Goal: Transaction & Acquisition: Purchase product/service

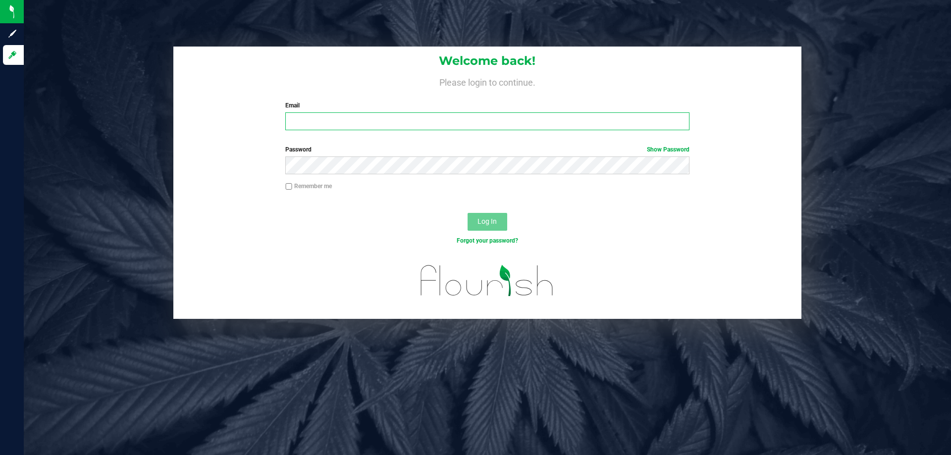
click at [315, 123] on input "Email" at bounding box center [487, 121] width 404 height 18
type input "[EMAIL_ADDRESS][DOMAIN_NAME]"
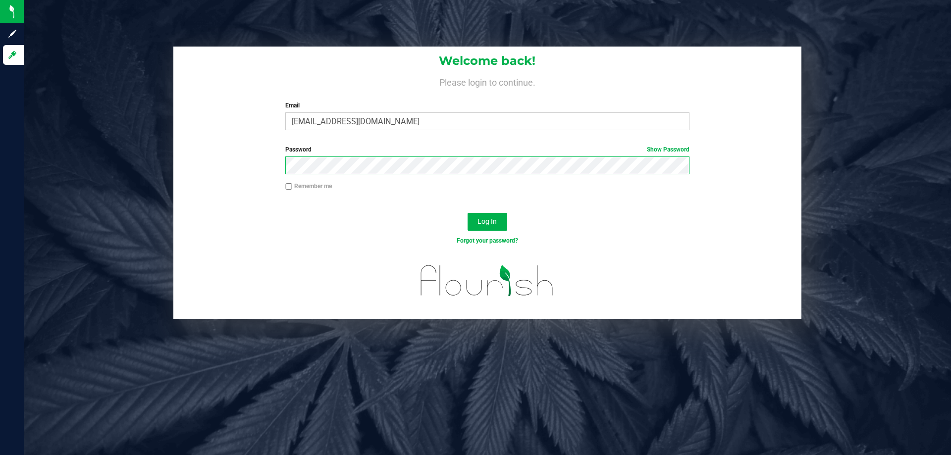
click at [467, 213] on button "Log In" at bounding box center [487, 222] width 40 height 18
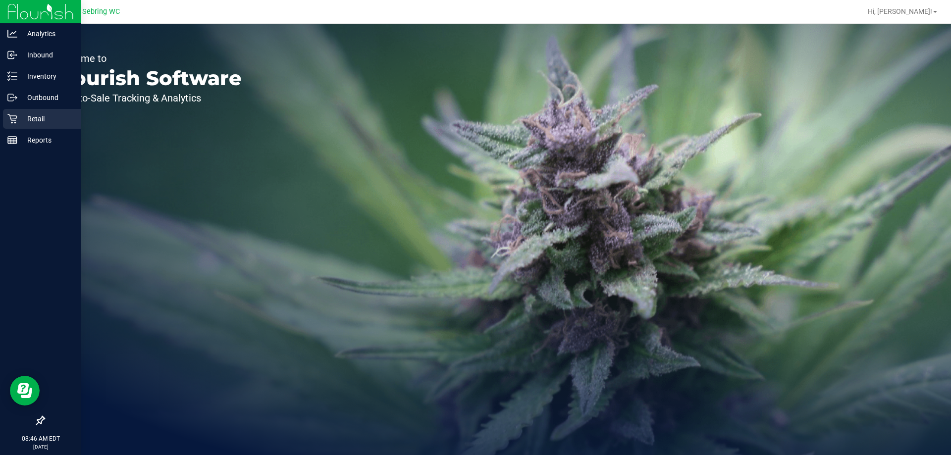
click at [13, 124] on div "Retail" at bounding box center [42, 119] width 78 height 20
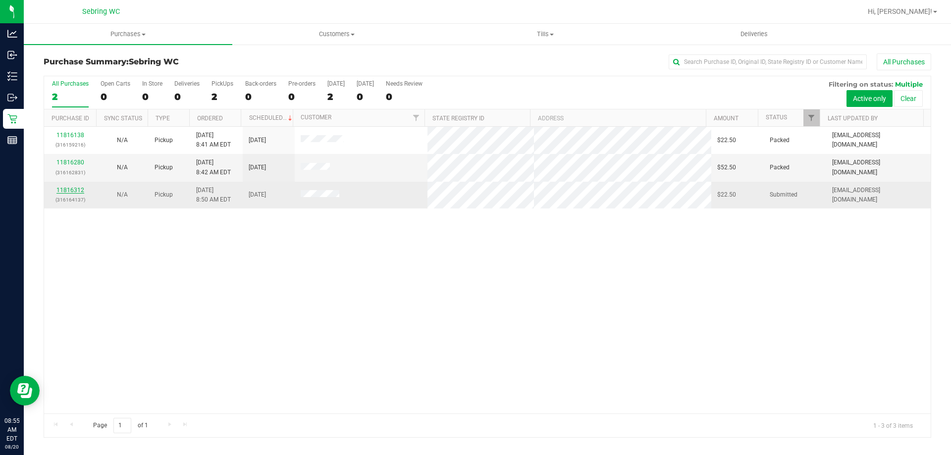
click at [72, 192] on link "11816312" at bounding box center [70, 190] width 28 height 7
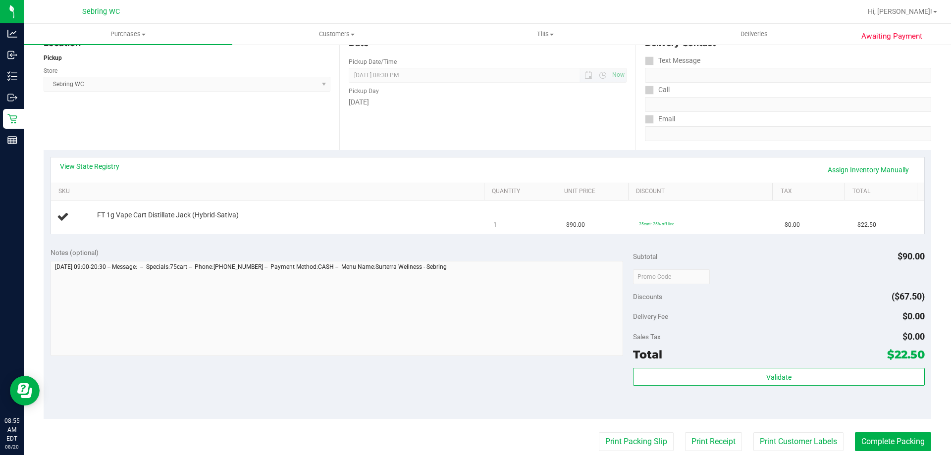
scroll to position [248, 0]
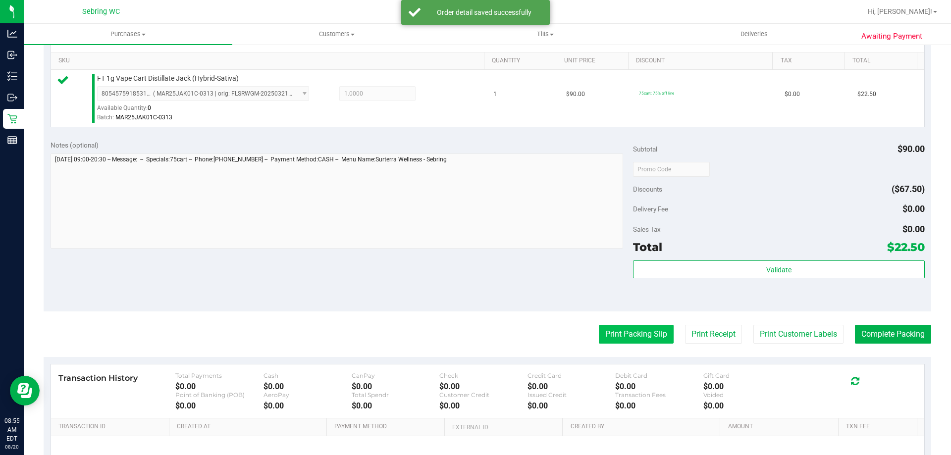
click at [652, 335] on button "Print Packing Slip" at bounding box center [636, 334] width 75 height 19
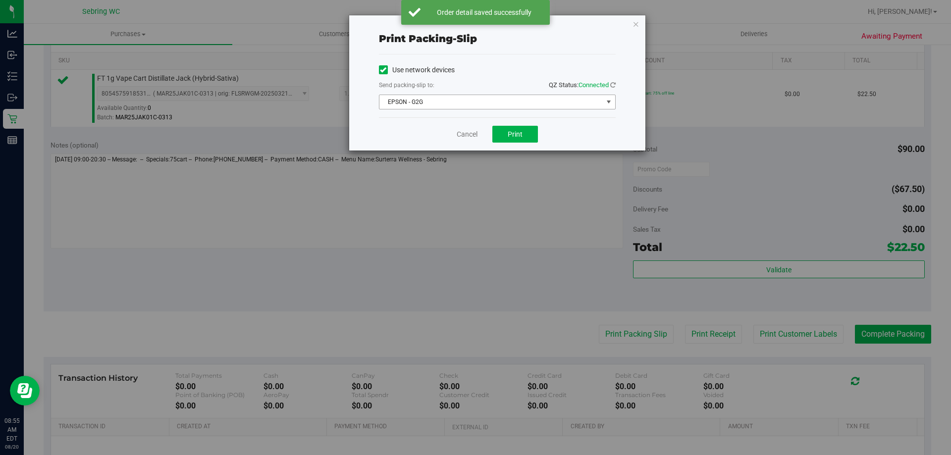
click at [505, 96] on span "EPSON - G2G" at bounding box center [490, 102] width 223 height 14
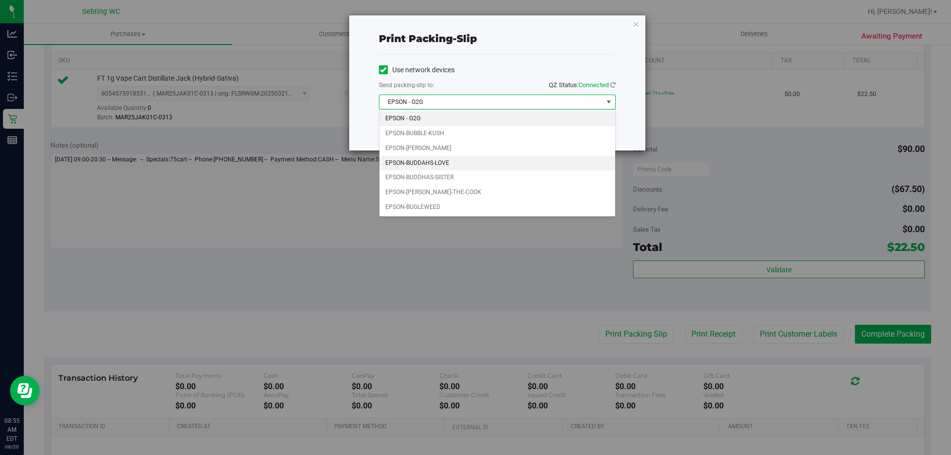
click at [487, 166] on li "EPSON-BUDDAHS-LOVE" at bounding box center [497, 163] width 236 height 15
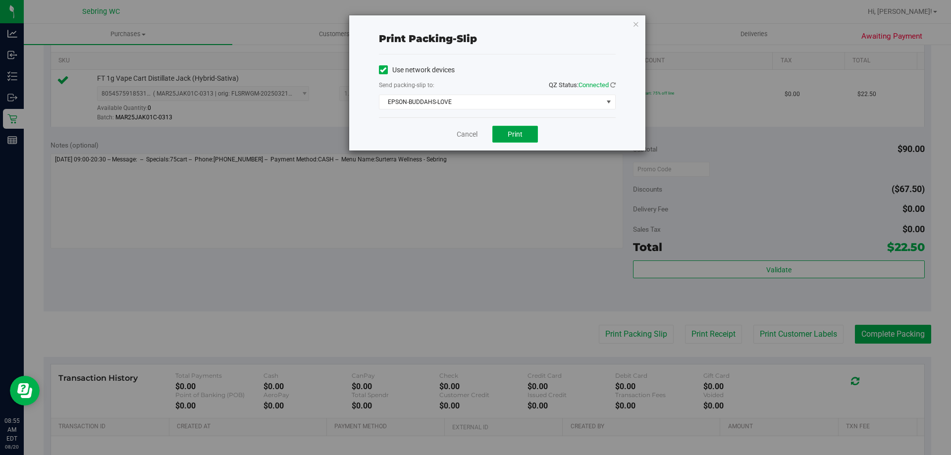
click at [526, 132] on button "Print" at bounding box center [515, 134] width 46 height 17
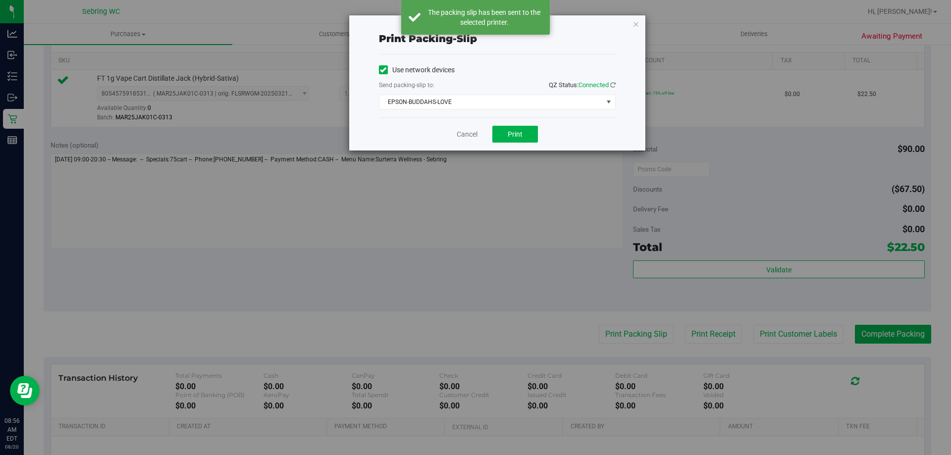
click at [637, 27] on icon "button" at bounding box center [635, 24] width 7 height 12
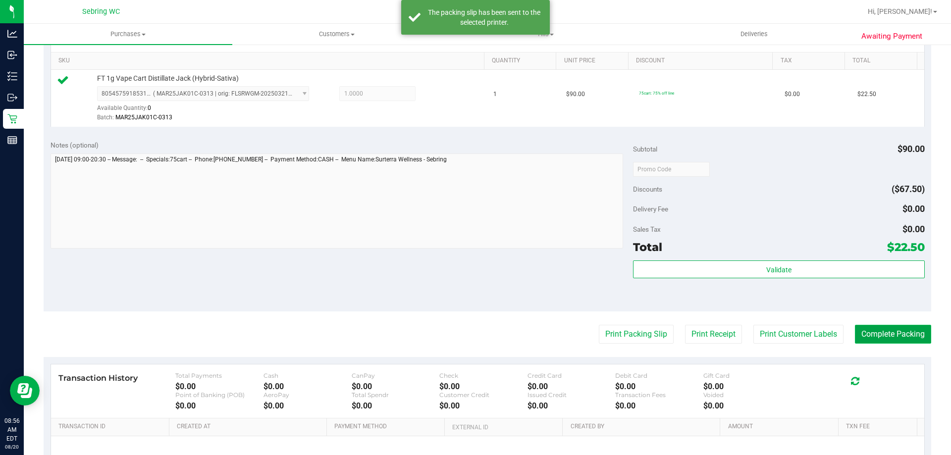
click at [884, 338] on button "Complete Packing" at bounding box center [893, 334] width 76 height 19
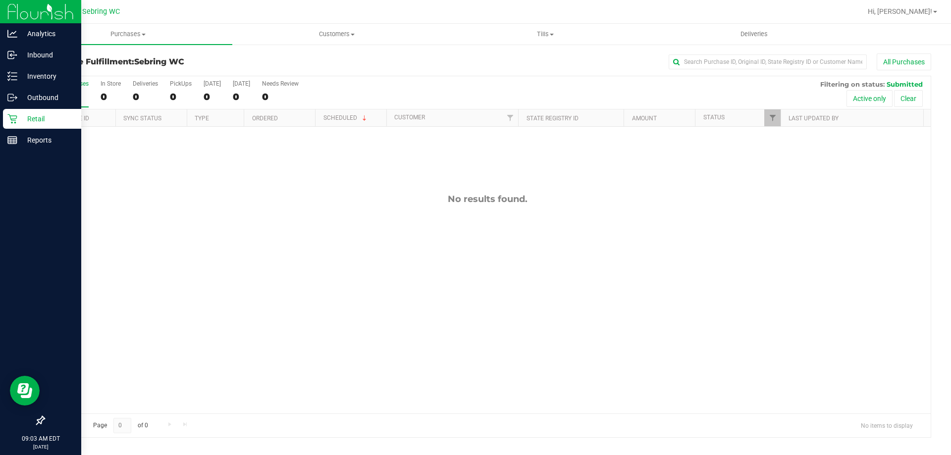
click at [19, 119] on p "Retail" at bounding box center [46, 119] width 59 height 12
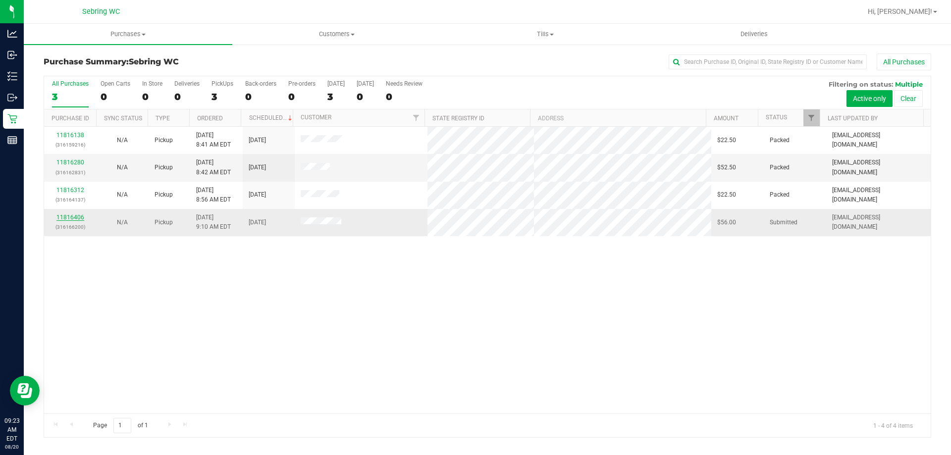
click at [72, 214] on link "11816406" at bounding box center [70, 217] width 28 height 7
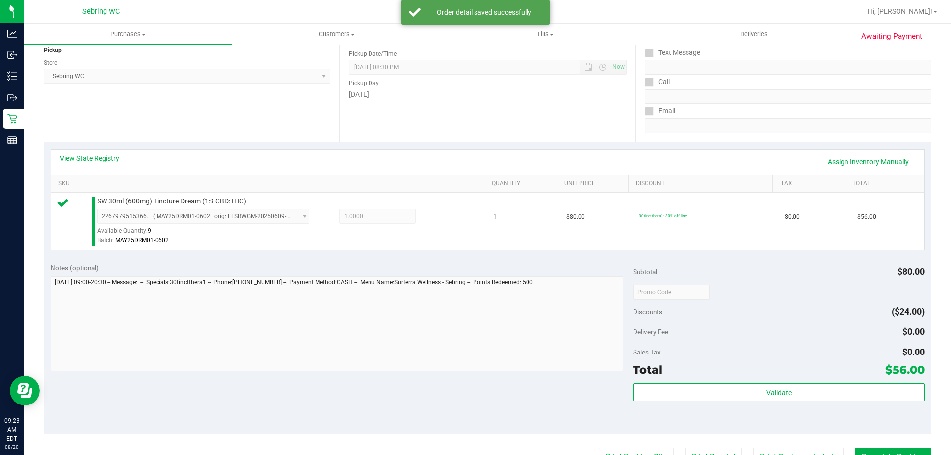
scroll to position [198, 0]
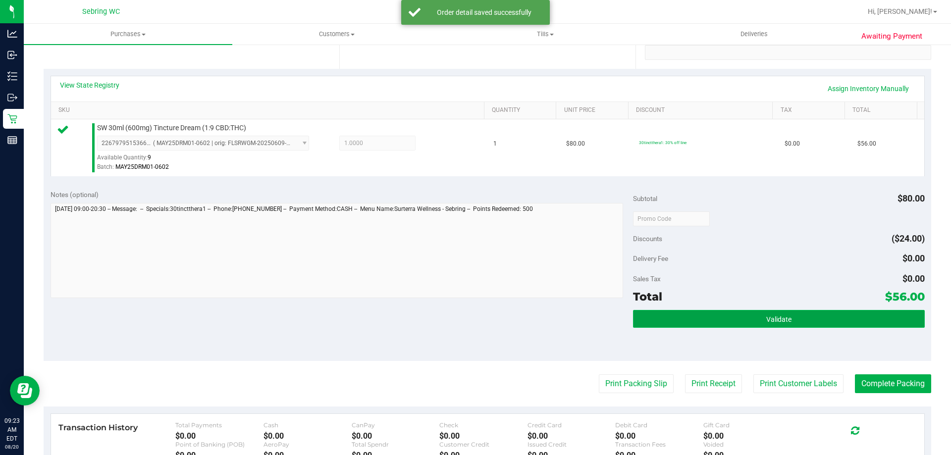
click at [806, 320] on button "Validate" at bounding box center [778, 319] width 291 height 18
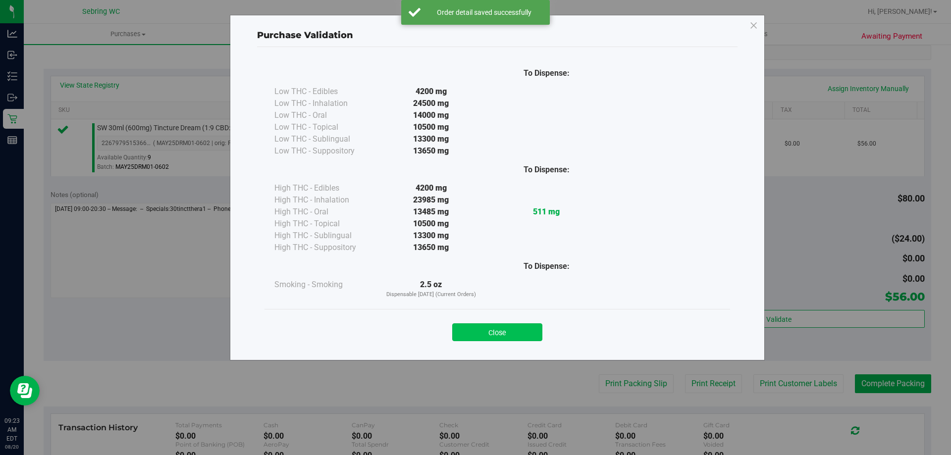
click at [495, 335] on button "Close" at bounding box center [497, 332] width 90 height 18
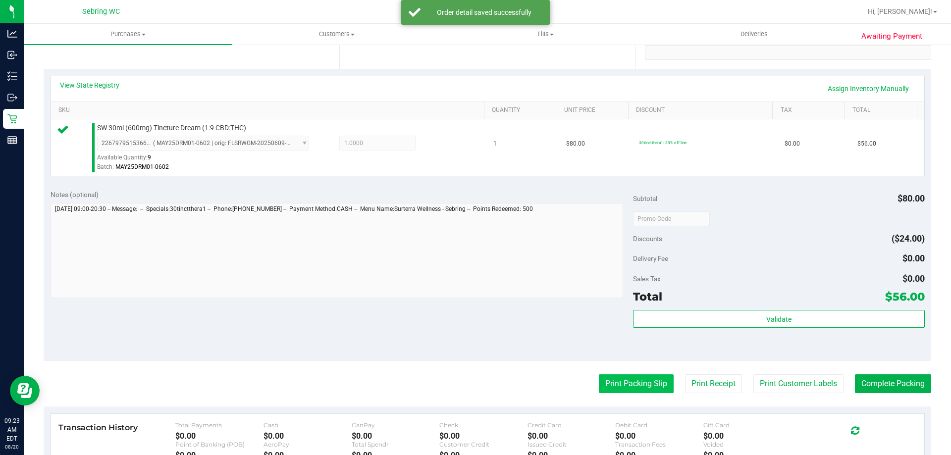
click at [599, 380] on button "Print Packing Slip" at bounding box center [636, 383] width 75 height 19
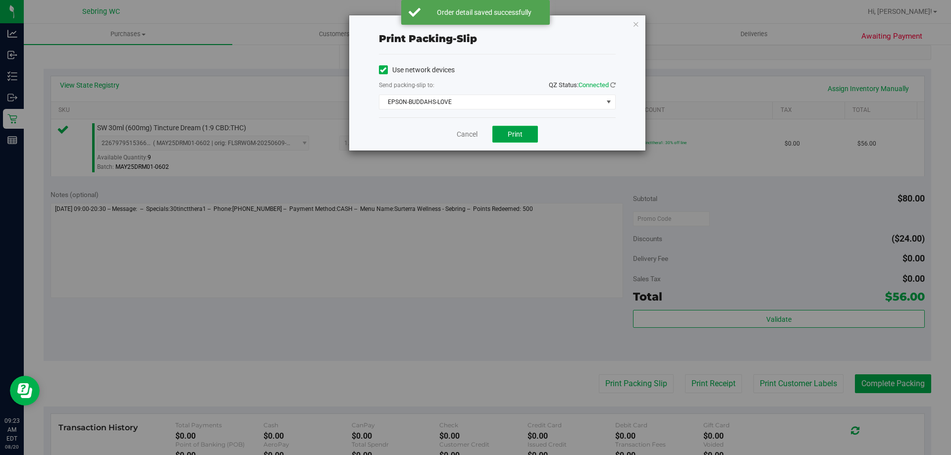
click at [507, 131] on span "Print" at bounding box center [514, 134] width 15 height 8
click at [467, 136] on link "Cancel" at bounding box center [466, 134] width 21 height 10
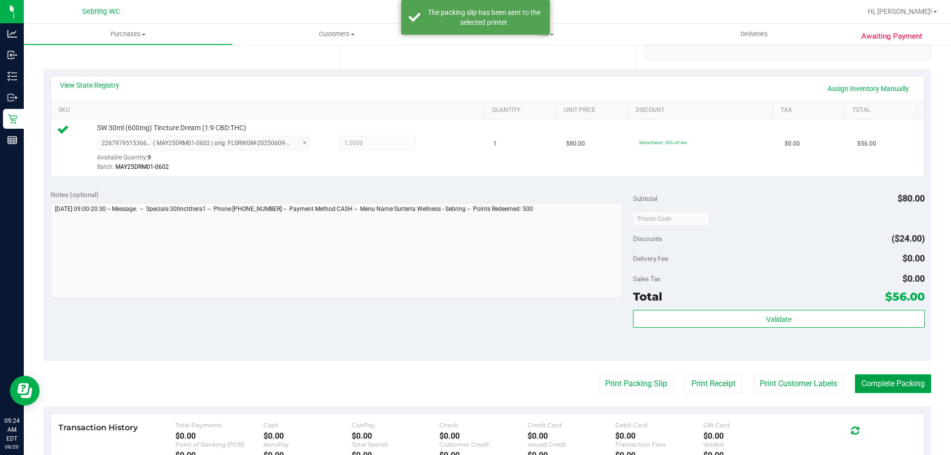
click at [920, 383] on button "Complete Packing" at bounding box center [893, 383] width 76 height 19
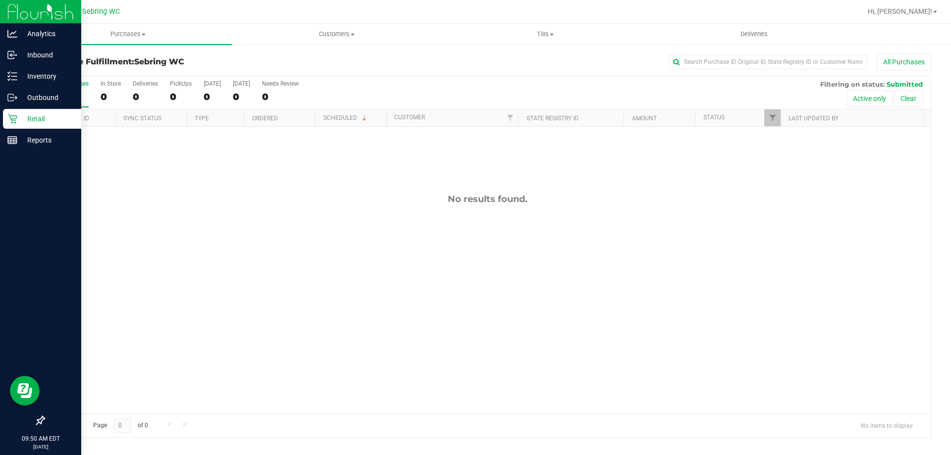
click at [14, 118] on icon at bounding box center [12, 119] width 10 height 10
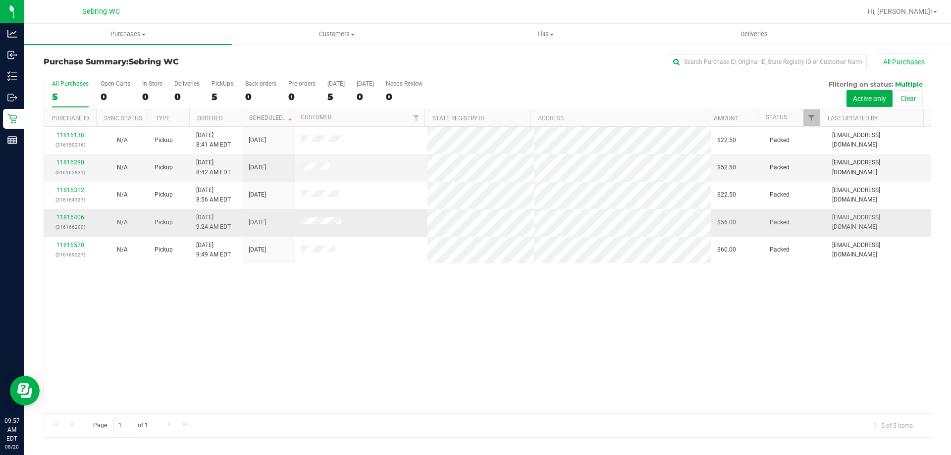
click at [65, 224] on p "(316166200)" at bounding box center [70, 226] width 40 height 9
click at [65, 215] on link "11816406" at bounding box center [70, 217] width 28 height 7
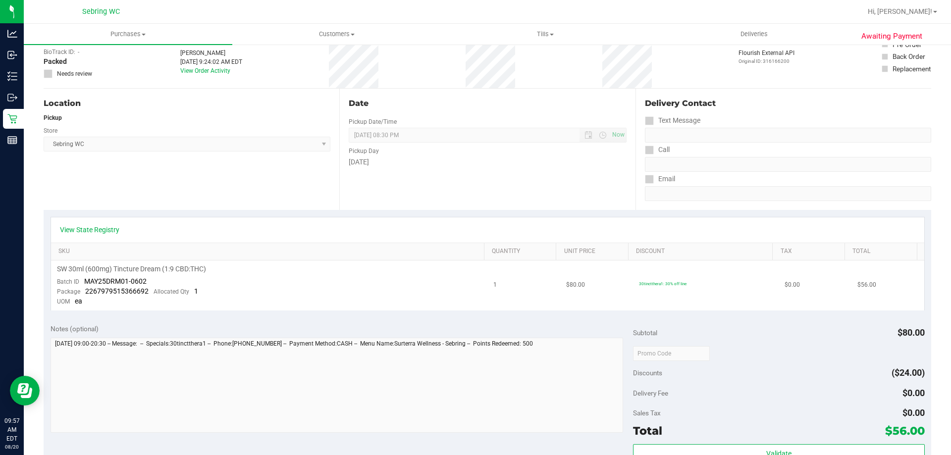
scroll to position [50, 0]
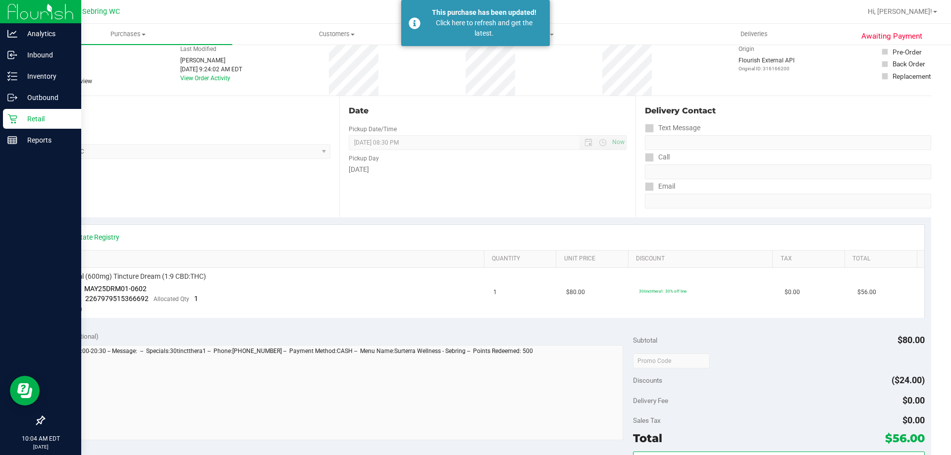
click at [24, 116] on p "Retail" at bounding box center [46, 119] width 59 height 12
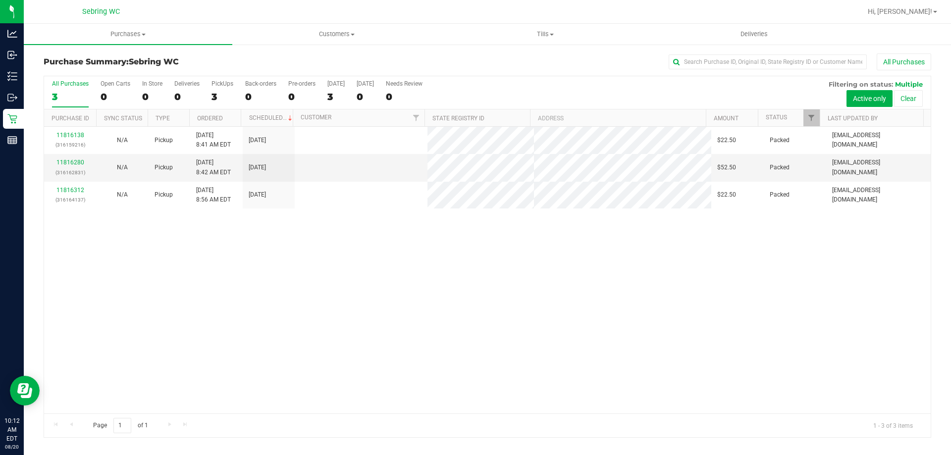
click at [487, 248] on div "11816138 (316159216) N/A Pickup [DATE] 8:41 AM EDT 8/20/2025 $22.50 Packed [EMA…" at bounding box center [487, 270] width 886 height 287
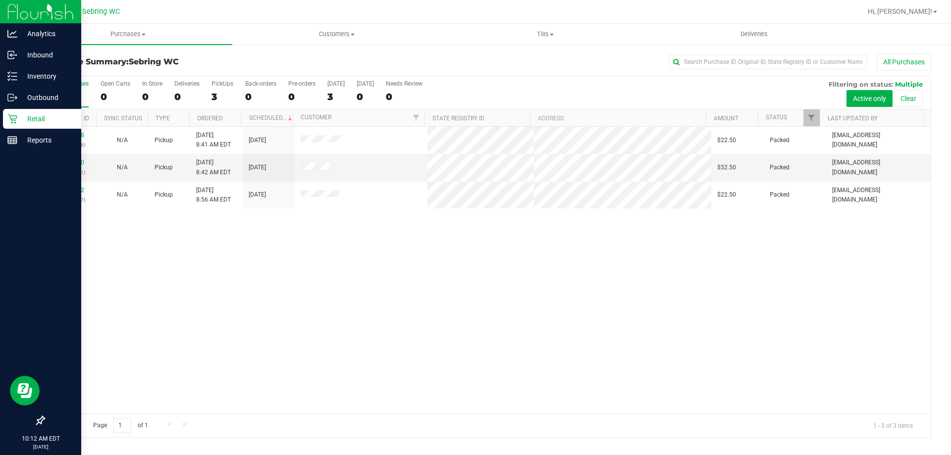
click at [1, 123] on link "Retail" at bounding box center [40, 119] width 81 height 21
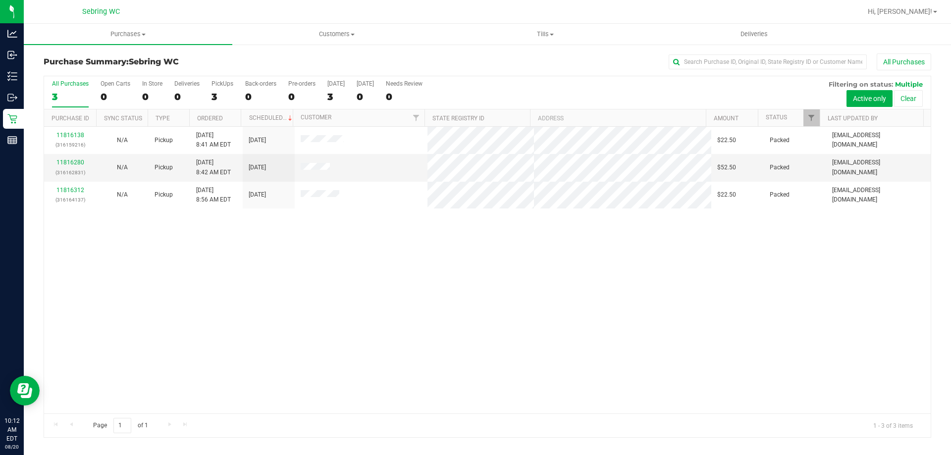
click at [371, 277] on div "11816138 (316159216) N/A Pickup [DATE] 8:41 AM EDT 8/20/2025 $22.50 Packed [EMA…" at bounding box center [487, 270] width 886 height 287
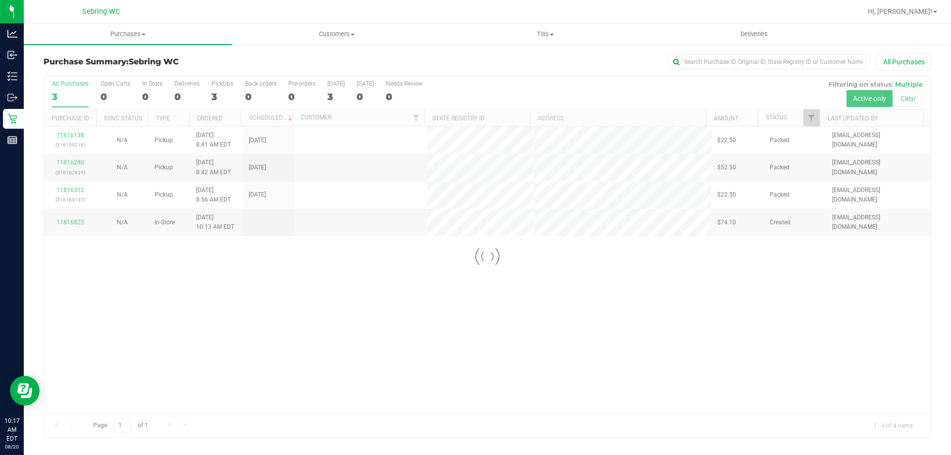
click at [190, 281] on div at bounding box center [487, 256] width 886 height 361
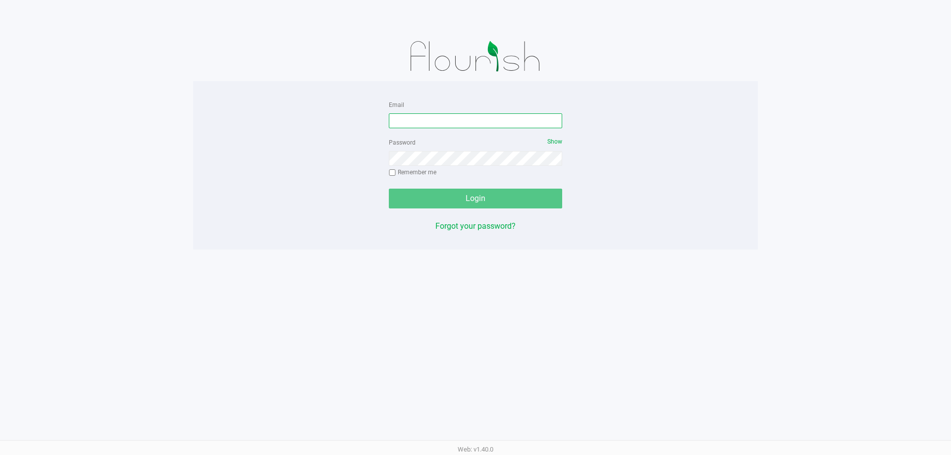
click at [423, 122] on input "Email" at bounding box center [475, 120] width 173 height 15
type input "[EMAIL_ADDRESS][DOMAIN_NAME]"
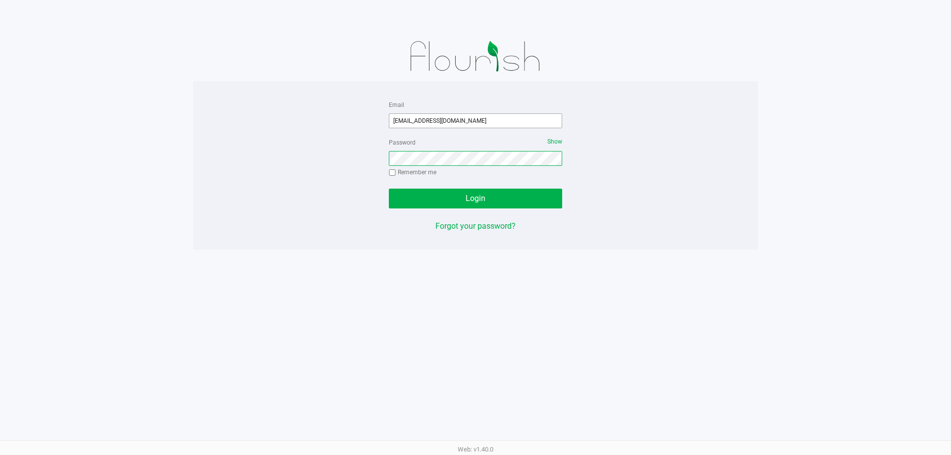
click at [389, 189] on button "Login" at bounding box center [475, 199] width 173 height 20
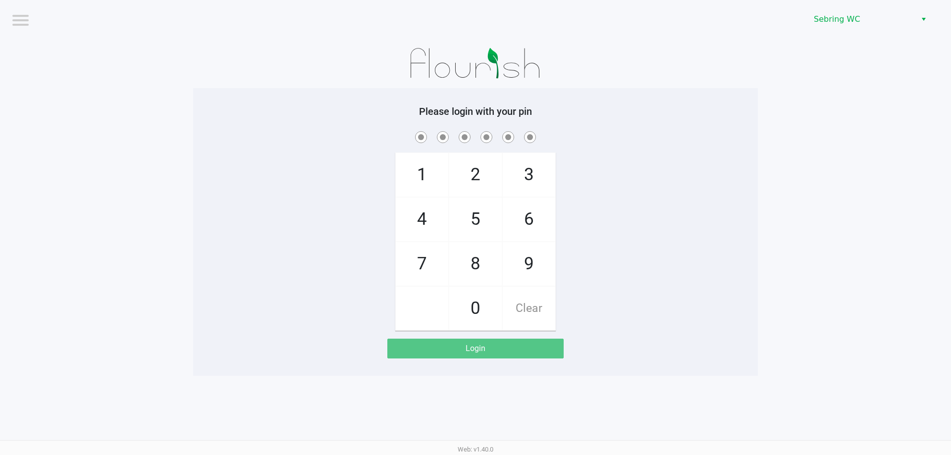
click at [324, 188] on div "1 4 7 2 5 8 0 3 6 9 Clear" at bounding box center [475, 230] width 564 height 202
checkbox input "true"
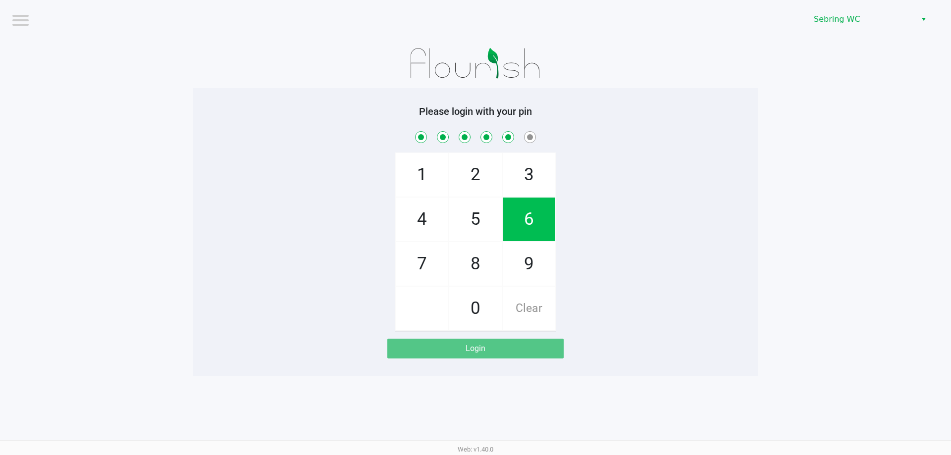
checkbox input "true"
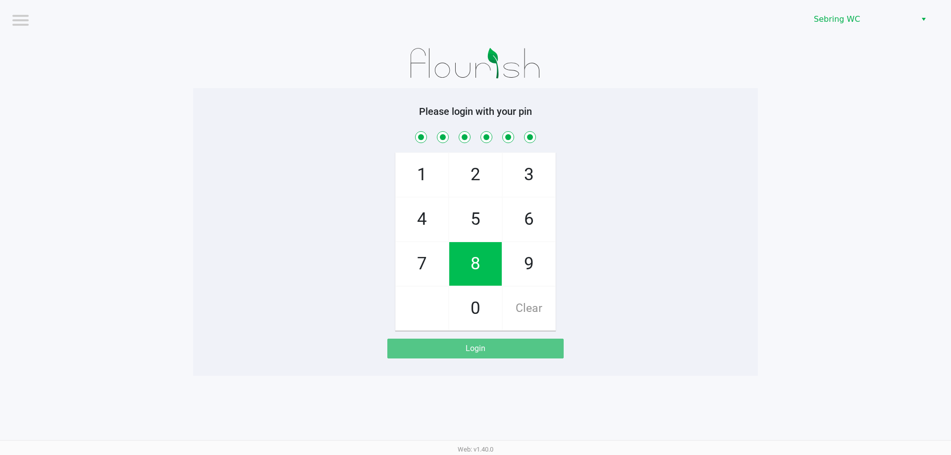
checkbox input "true"
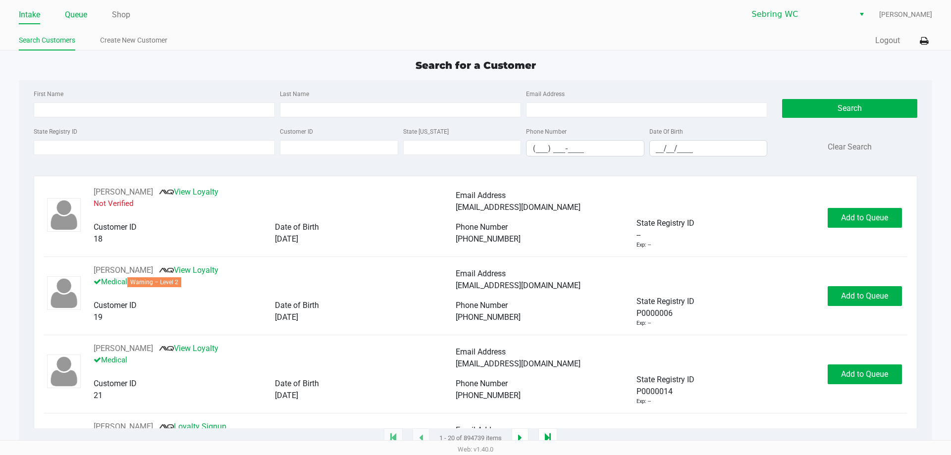
click at [87, 11] on link "Queue" at bounding box center [76, 15] width 22 height 14
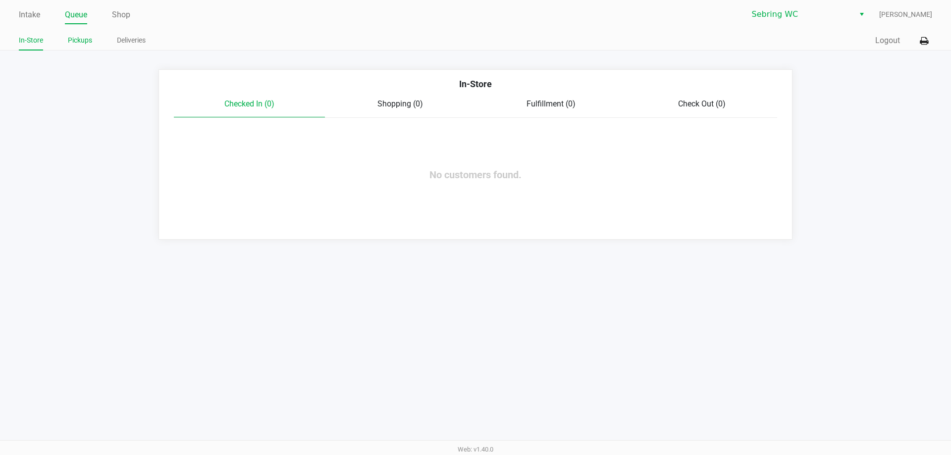
click at [90, 41] on link "Pickups" at bounding box center [80, 40] width 24 height 12
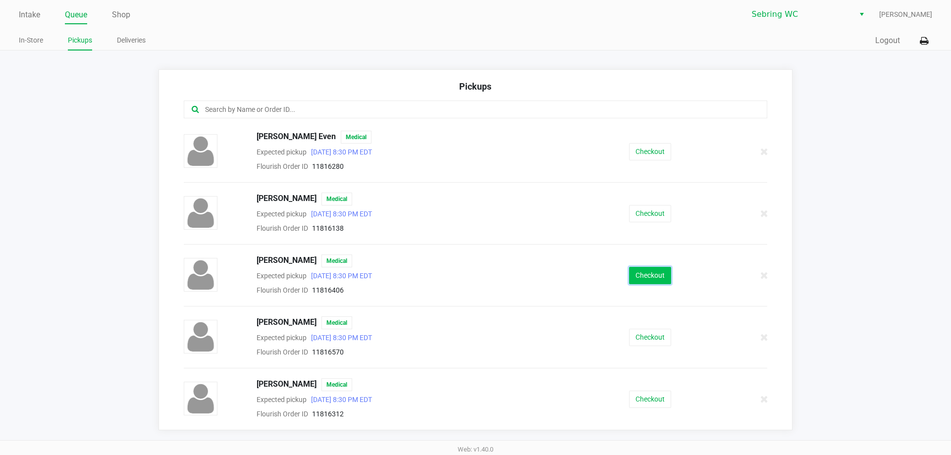
click at [661, 276] on button "Checkout" at bounding box center [650, 275] width 42 height 17
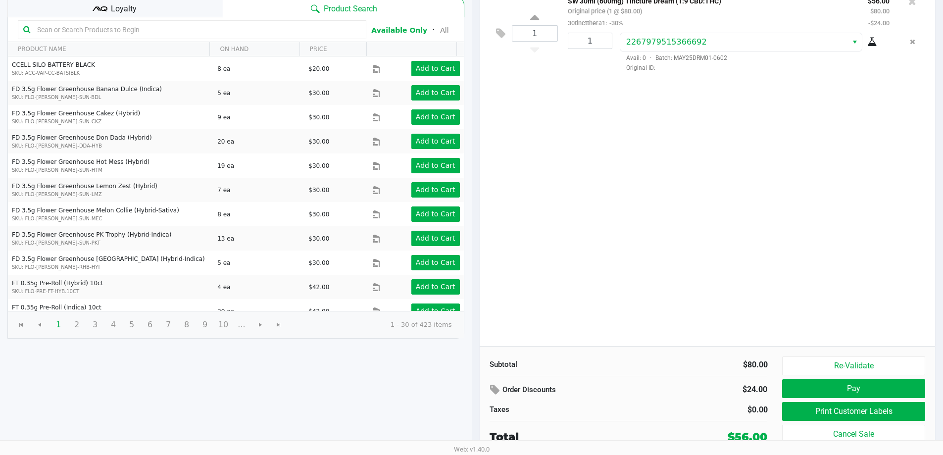
scroll to position [101, 0]
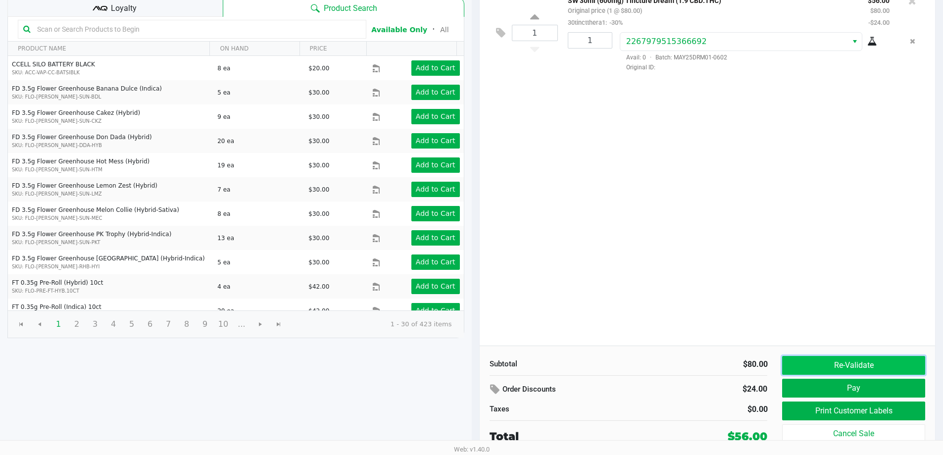
click at [824, 365] on button "Re-Validate" at bounding box center [853, 365] width 143 height 19
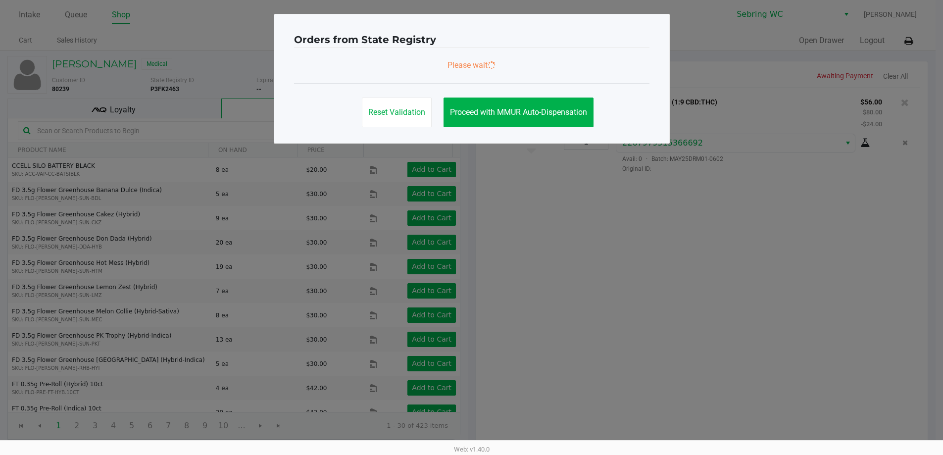
scroll to position [0, 0]
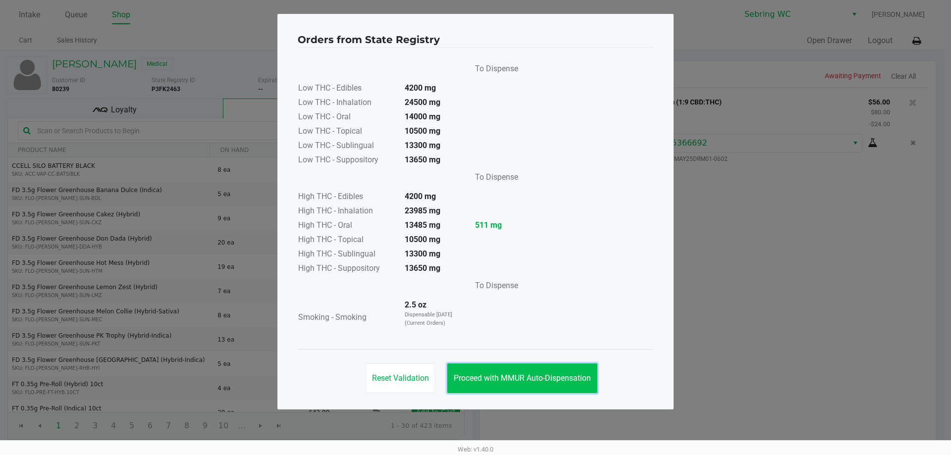
click at [479, 372] on button "Proceed with MMUR Auto-Dispensation" at bounding box center [522, 378] width 150 height 30
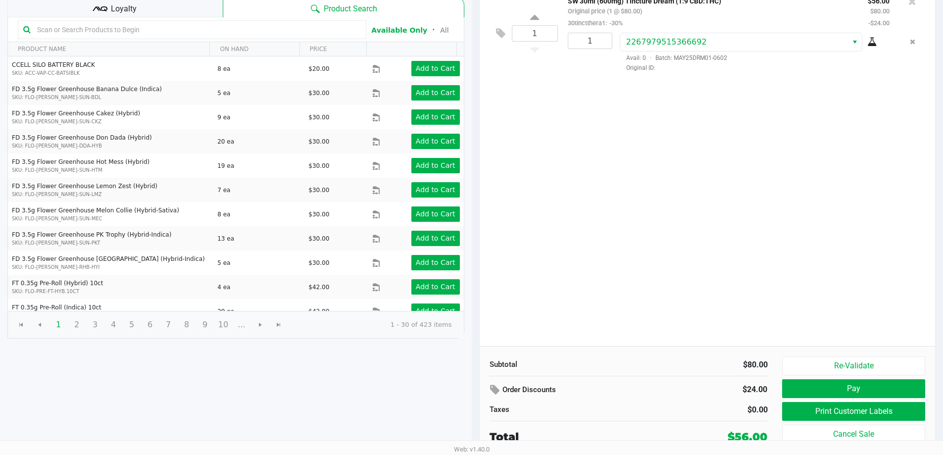
scroll to position [101, 0]
click at [806, 414] on button "Print Customer Labels" at bounding box center [853, 411] width 143 height 19
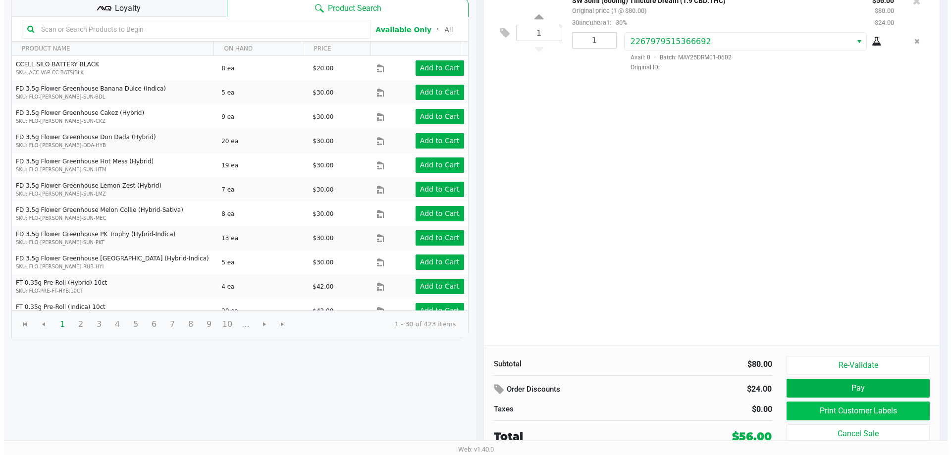
scroll to position [0, 0]
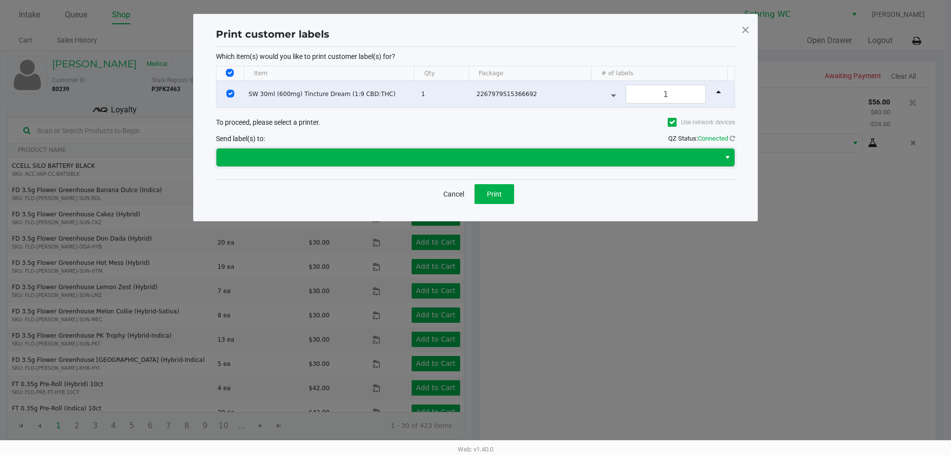
click at [469, 162] on span at bounding box center [468, 158] width 492 height 12
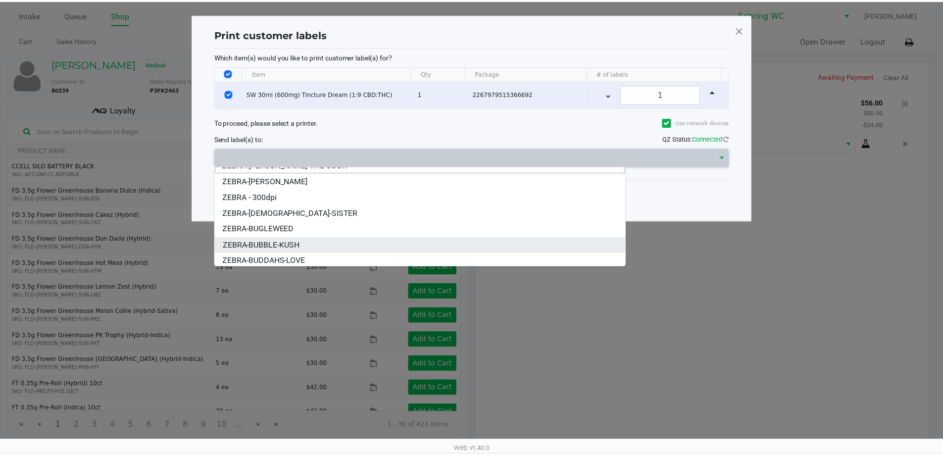
scroll to position [12, 0]
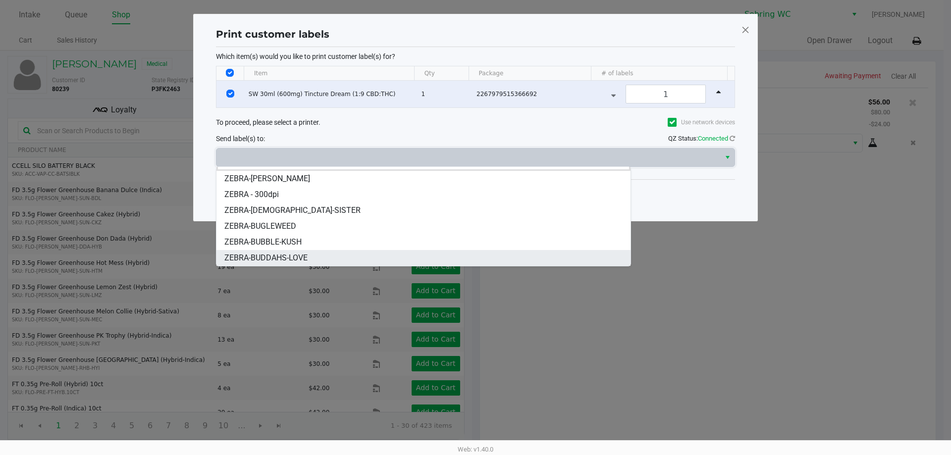
click at [297, 260] on span "ZEBRA-BUDDAHS-LOVE" at bounding box center [265, 258] width 83 height 12
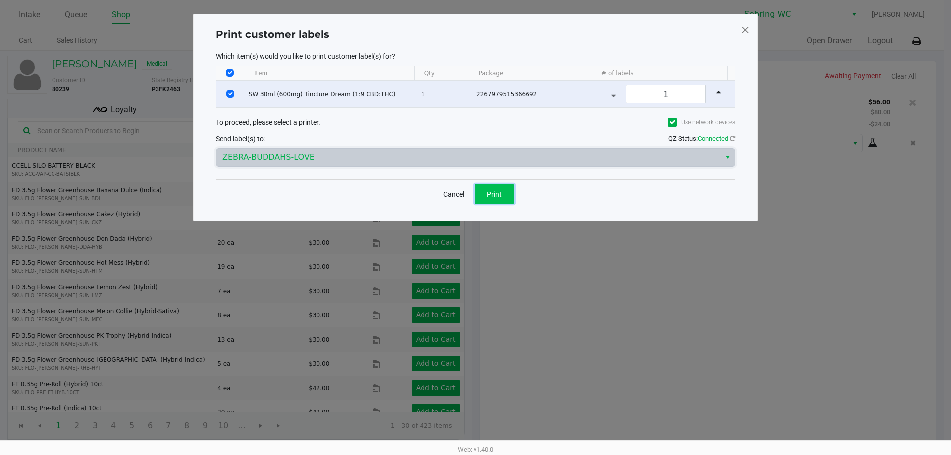
click at [484, 195] on button "Print" at bounding box center [494, 194] width 40 height 20
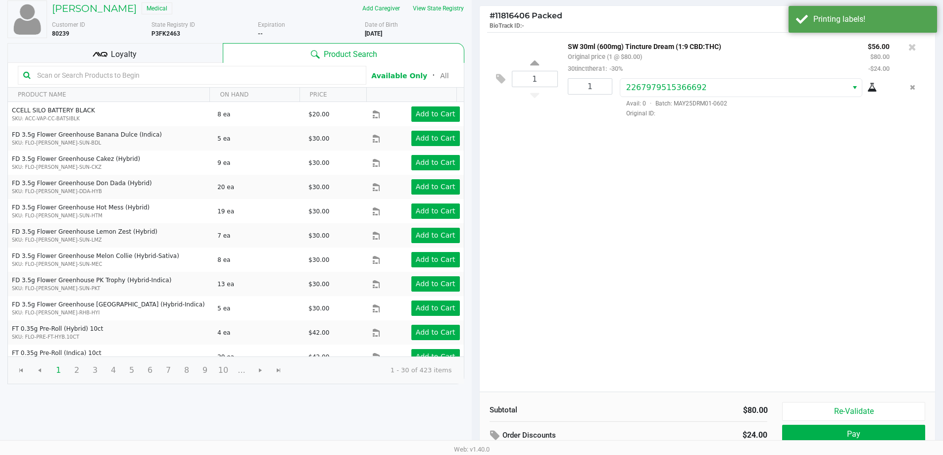
scroll to position [101, 0]
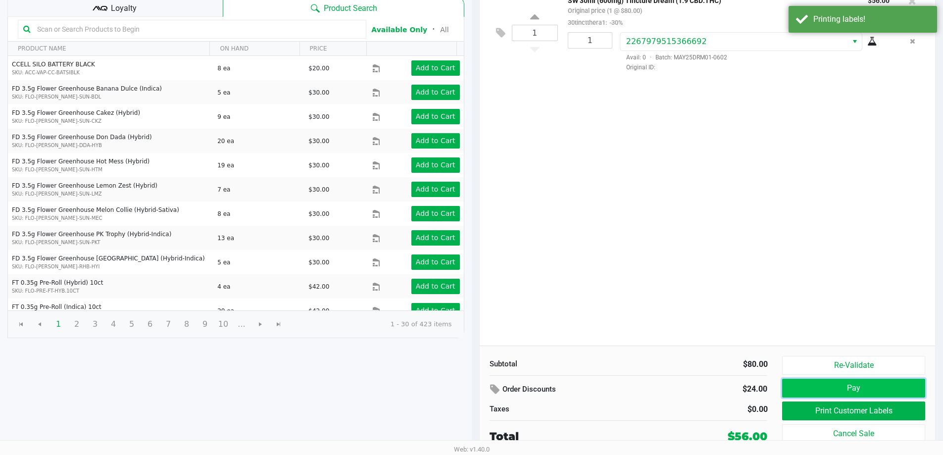
click at [834, 384] on button "Pay" at bounding box center [853, 388] width 143 height 19
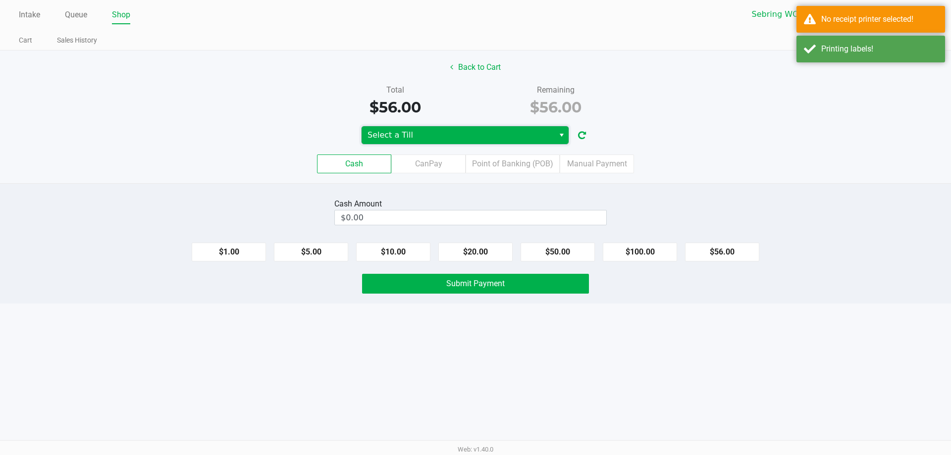
click at [527, 134] on span "Select a Till" at bounding box center [457, 135] width 181 height 12
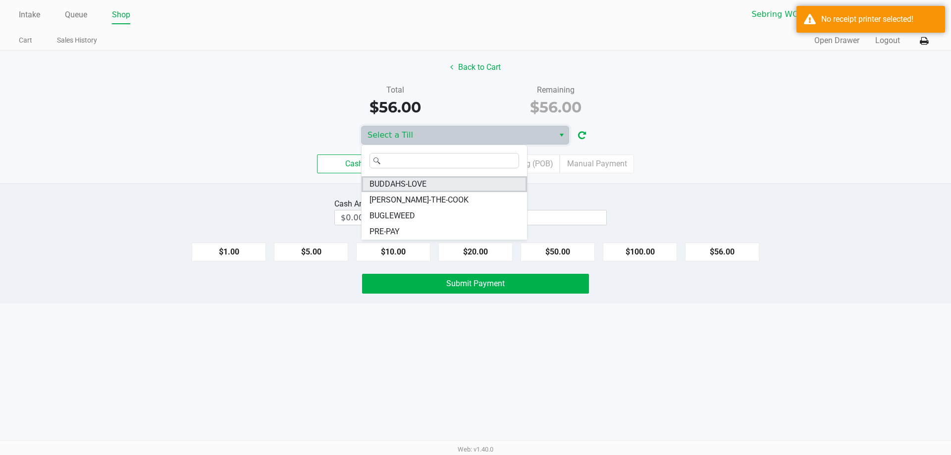
click at [403, 185] on span "BUDDAHS-LOVE" at bounding box center [397, 184] width 57 height 12
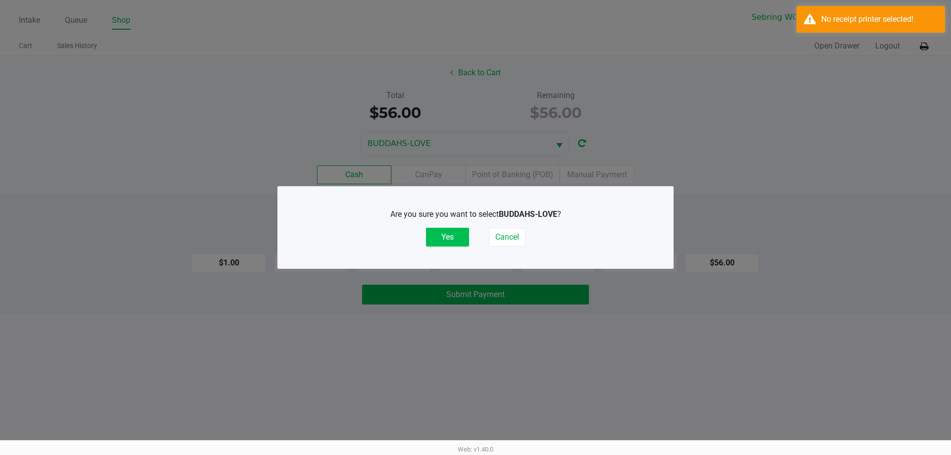
click at [448, 238] on button "Yes" at bounding box center [447, 237] width 43 height 19
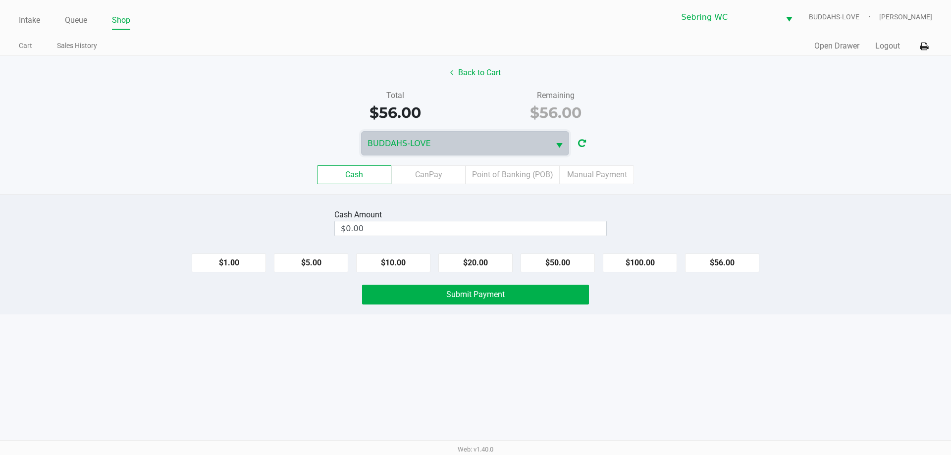
click at [472, 70] on button "Back to Cart" at bounding box center [475, 72] width 63 height 19
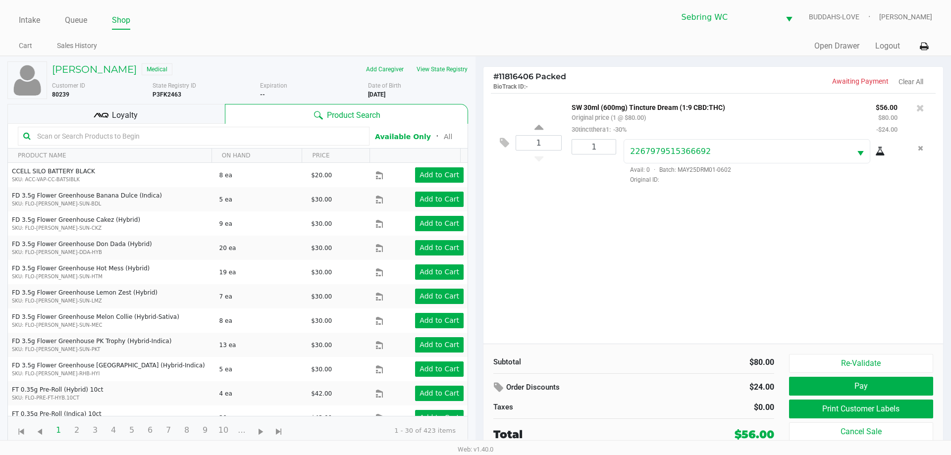
click at [143, 114] on div "Loyalty" at bounding box center [115, 114] width 217 height 20
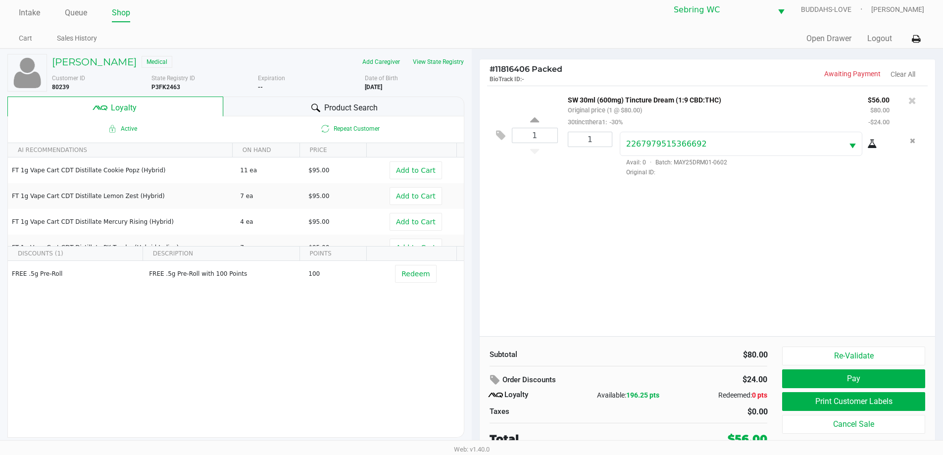
scroll to position [10, 0]
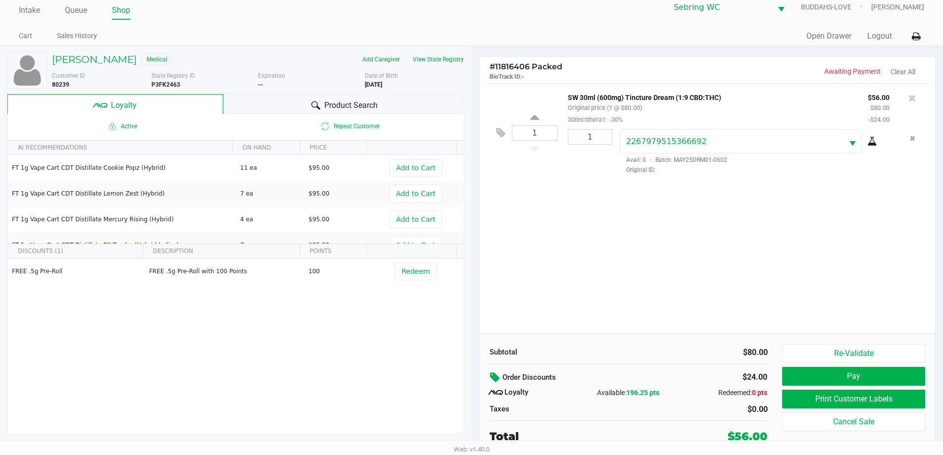
click at [497, 376] on icon at bounding box center [496, 377] width 12 height 11
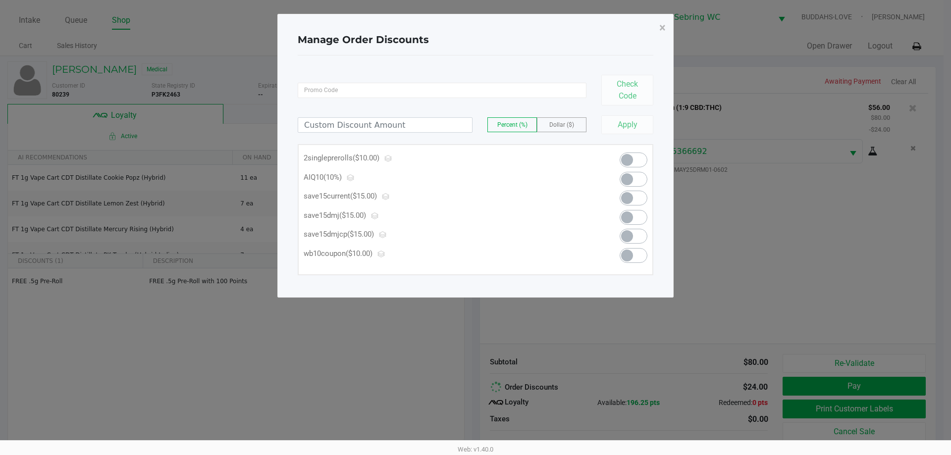
click at [634, 181] on span at bounding box center [633, 179] width 28 height 15
click at [661, 27] on span "×" at bounding box center [662, 28] width 6 height 14
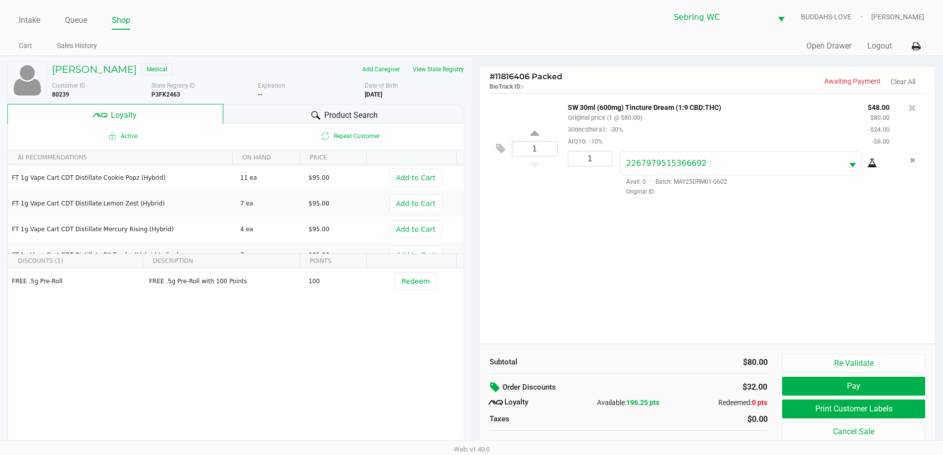
scroll to position [10, 0]
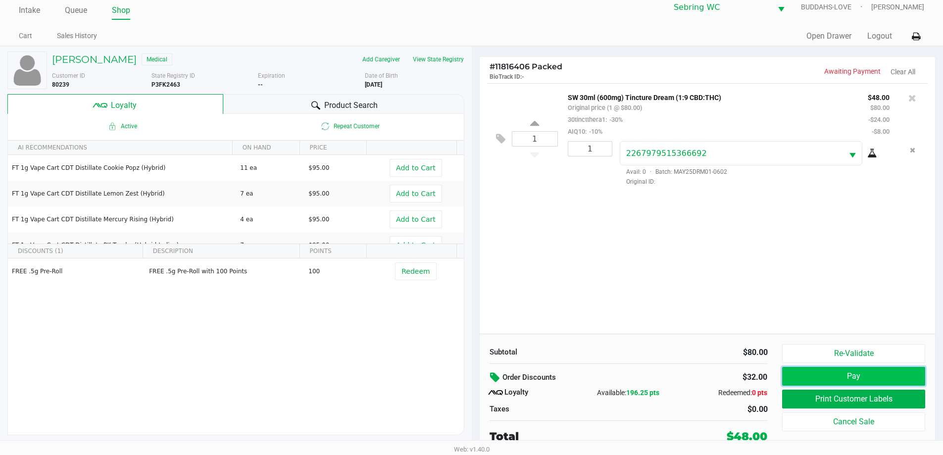
click at [843, 380] on button "Pay" at bounding box center [853, 376] width 143 height 19
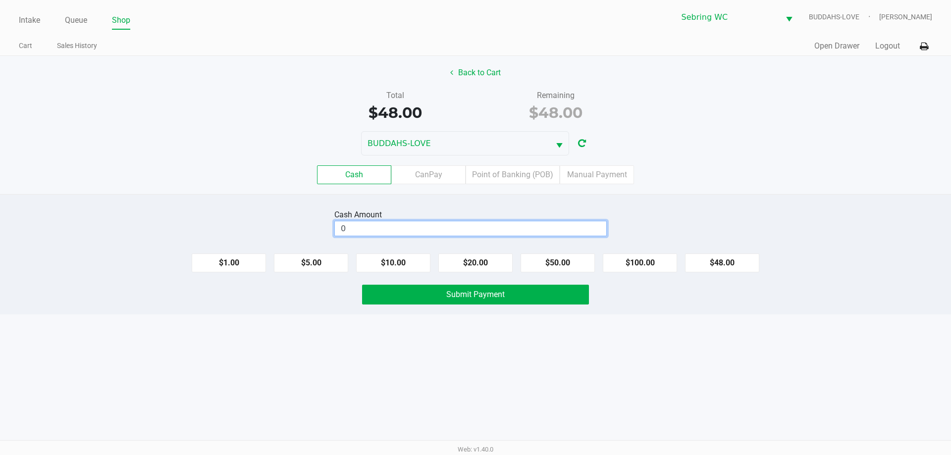
click at [430, 234] on input "0" at bounding box center [470, 228] width 271 height 14
type input "$50.00"
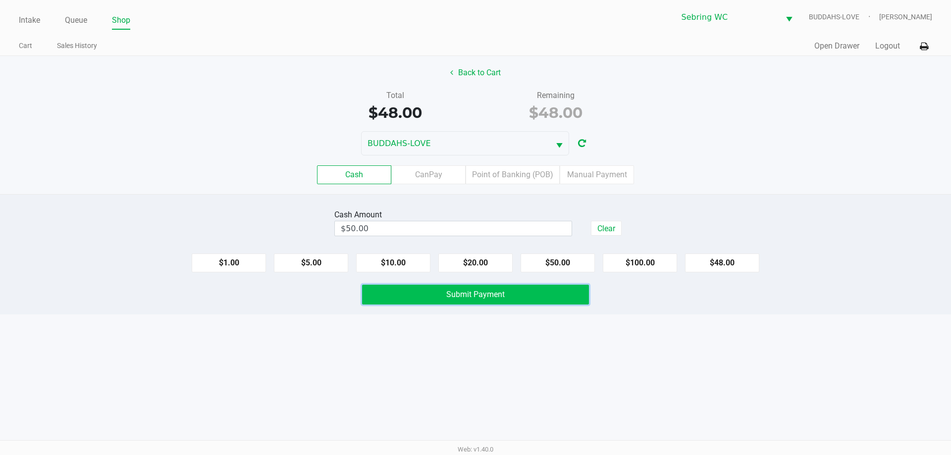
click at [418, 297] on button "Submit Payment" at bounding box center [475, 295] width 227 height 20
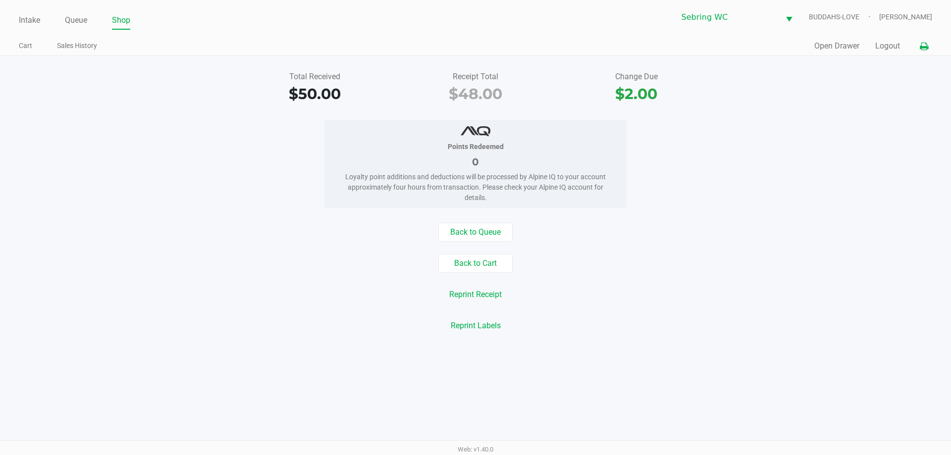
click at [918, 48] on button at bounding box center [923, 46] width 16 height 18
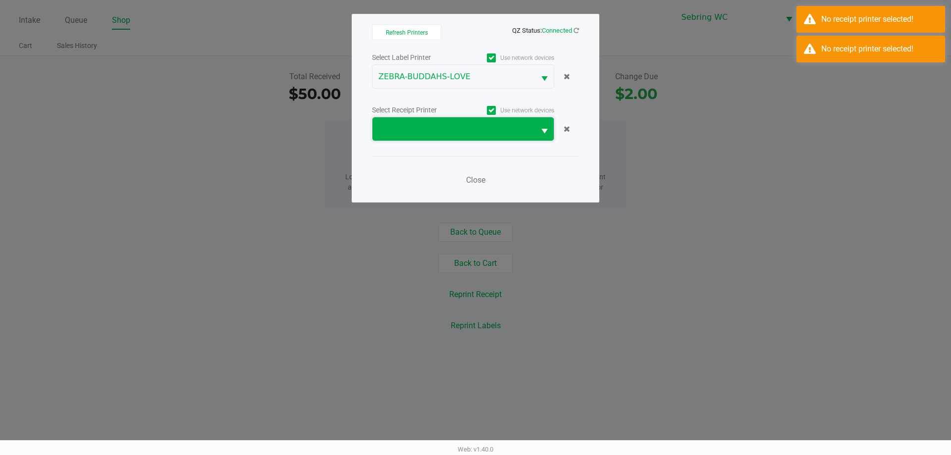
click at [515, 132] on span at bounding box center [453, 129] width 151 height 12
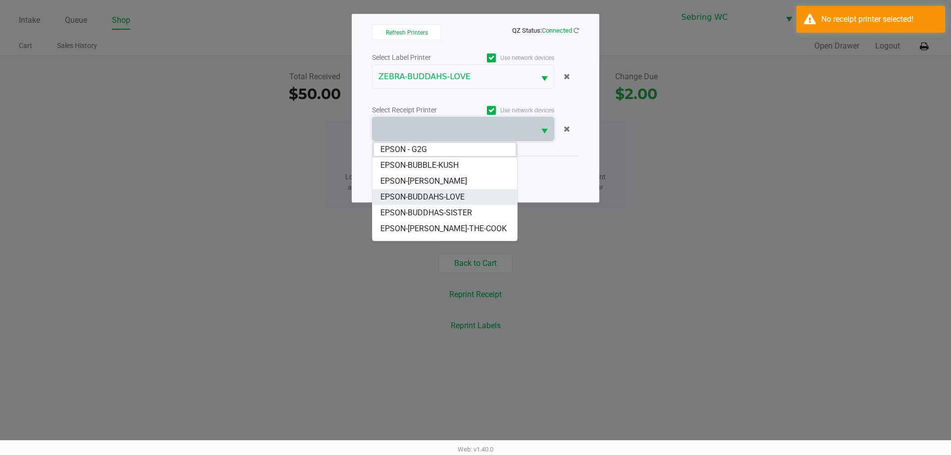
click at [468, 198] on li "EPSON-BUDDAHS-LOVE" at bounding box center [444, 197] width 145 height 16
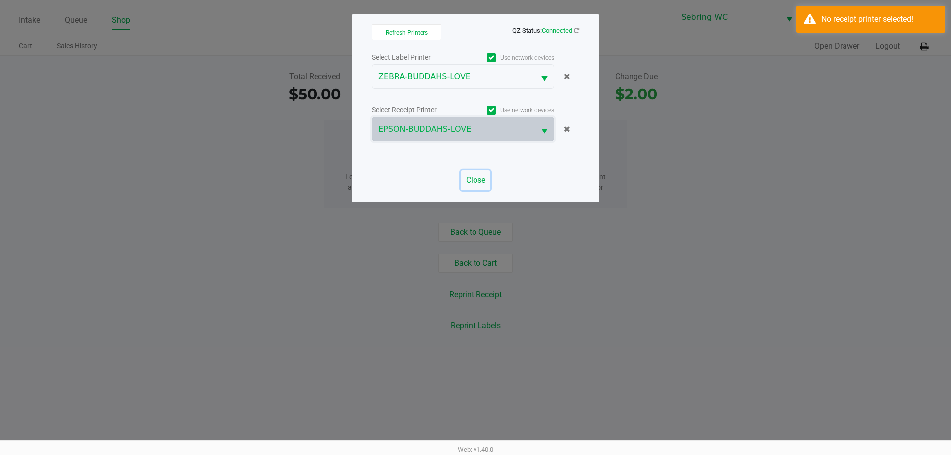
click at [473, 179] on span "Close" at bounding box center [475, 179] width 19 height 9
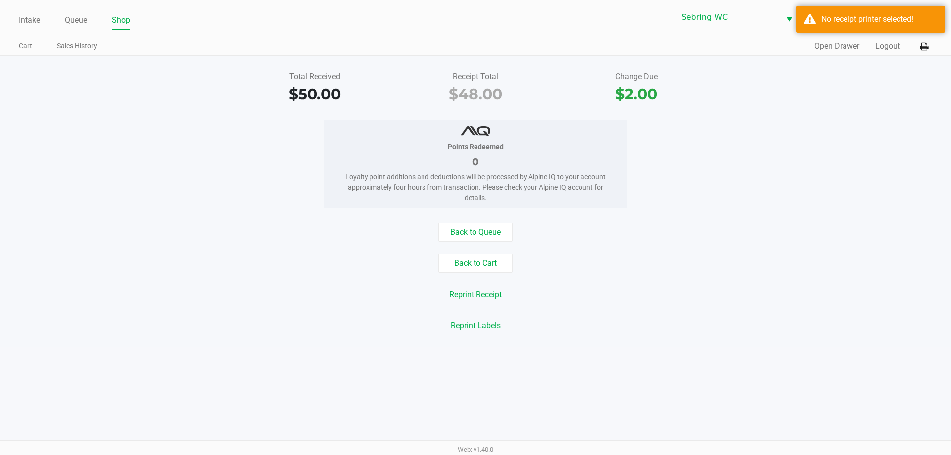
click at [481, 290] on button "Reprint Receipt" at bounding box center [475, 294] width 65 height 19
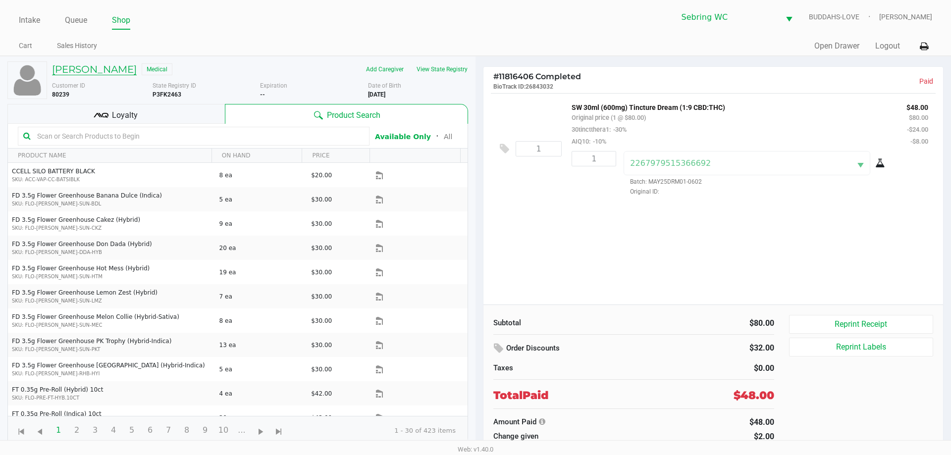
click at [66, 70] on h5 "CURTIS WELDY" at bounding box center [94, 69] width 85 height 12
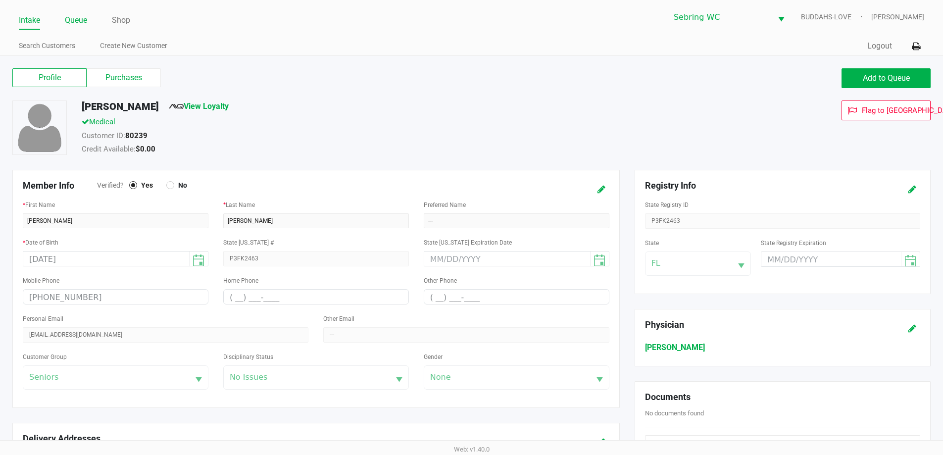
click at [76, 19] on link "Queue" at bounding box center [76, 20] width 22 height 14
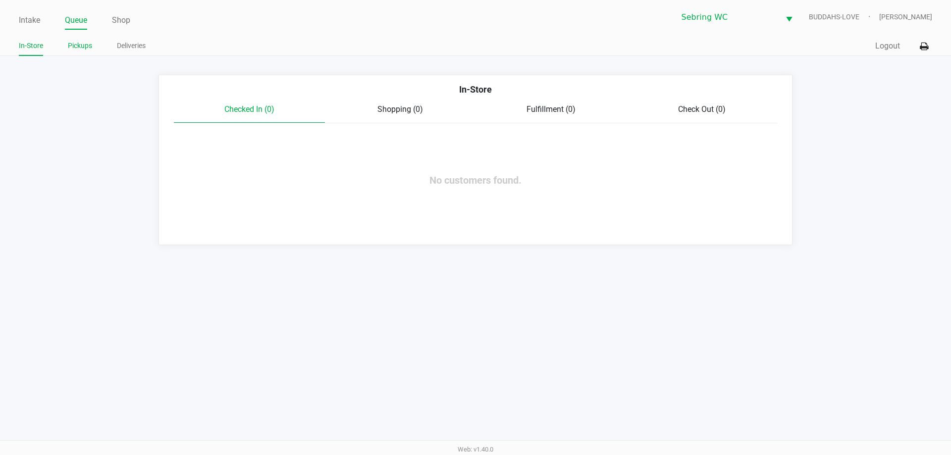
click at [73, 42] on link "Pickups" at bounding box center [80, 46] width 24 height 12
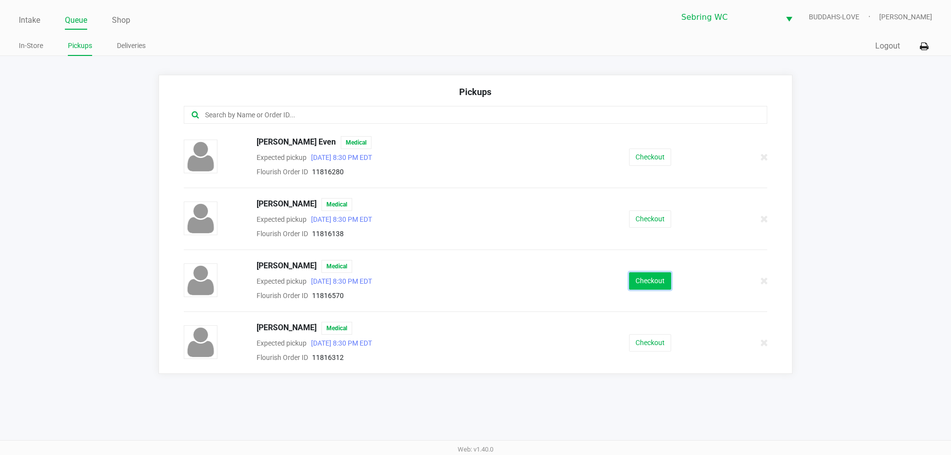
click at [658, 279] on button "Checkout" at bounding box center [650, 280] width 42 height 17
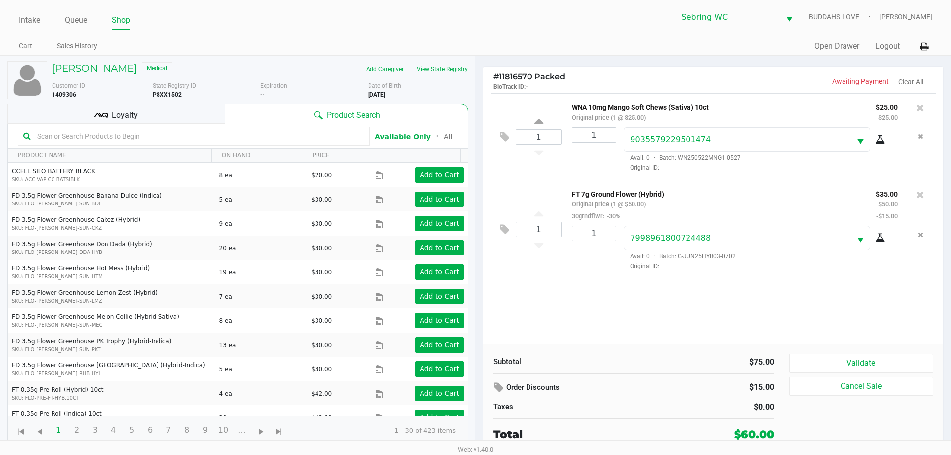
click at [748, 319] on div "1 WNA 10mg Mango Soft Chews (Sativa) 10ct Original price (1 @ $25.00) $25.00 $2…" at bounding box center [712, 218] width 459 height 251
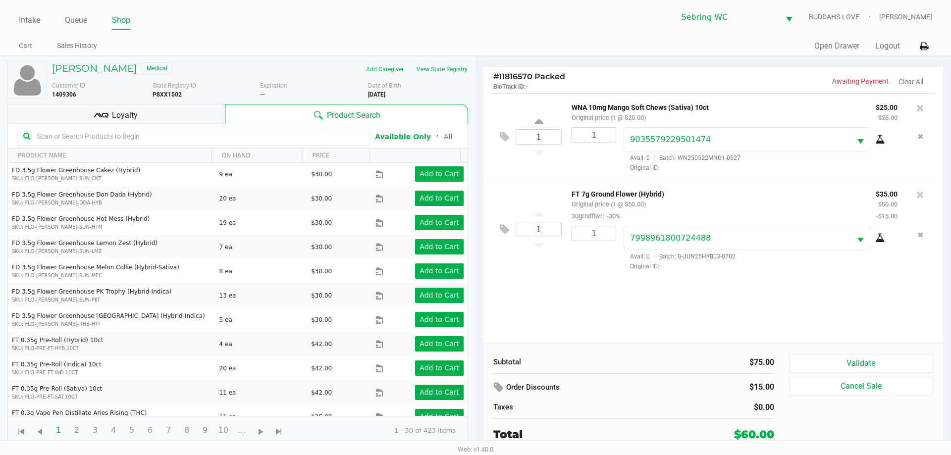
click at [157, 112] on div "Loyalty" at bounding box center [115, 114] width 217 height 20
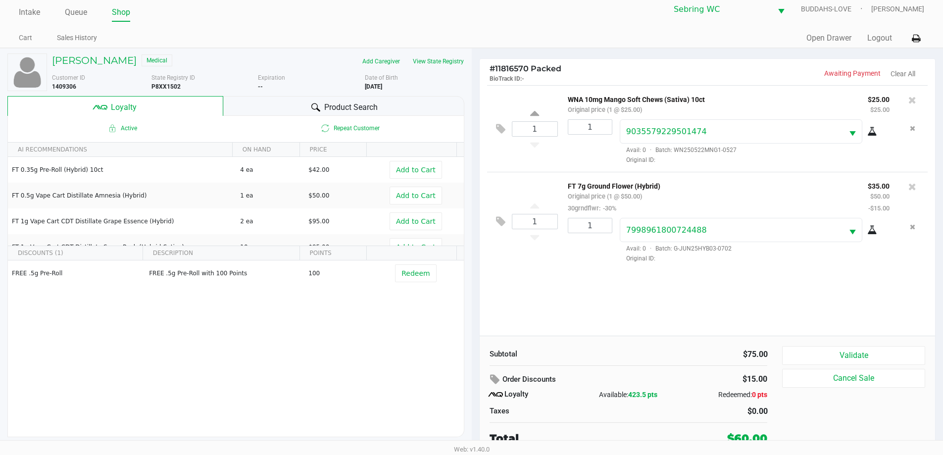
scroll to position [10, 0]
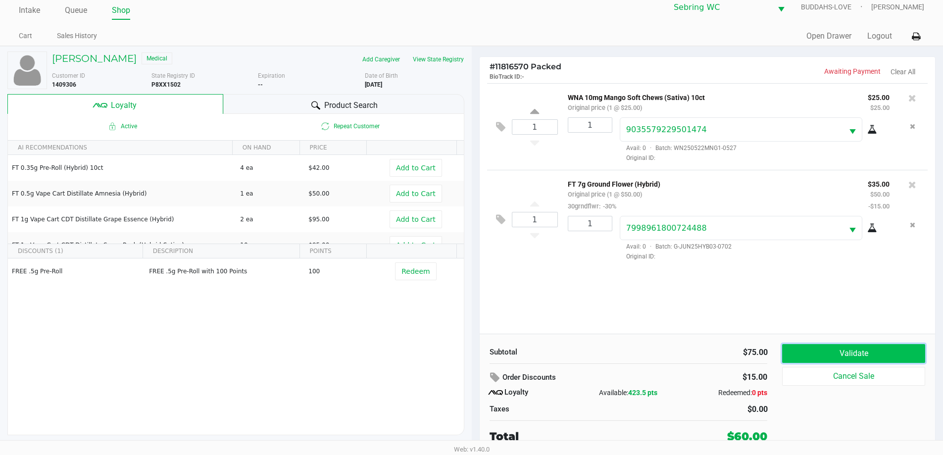
click at [885, 353] on button "Validate" at bounding box center [853, 353] width 143 height 19
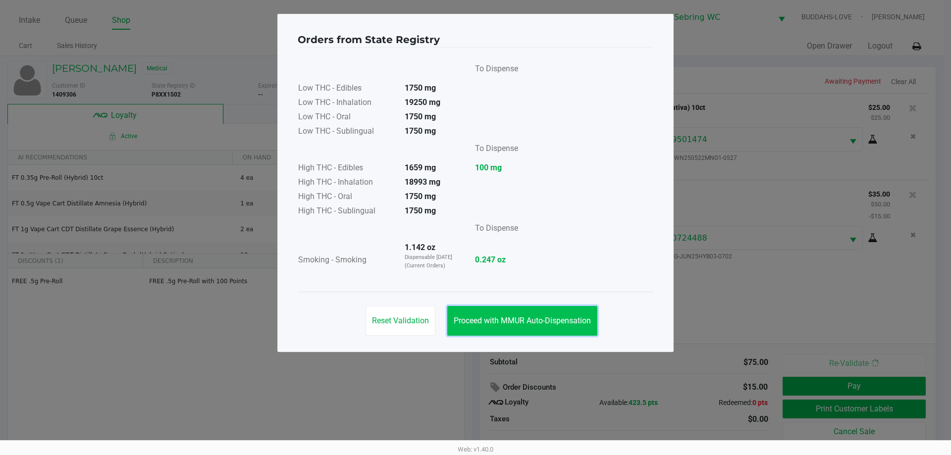
click at [524, 316] on span "Proceed with MMUR Auto-Dispensation" at bounding box center [522, 320] width 137 height 9
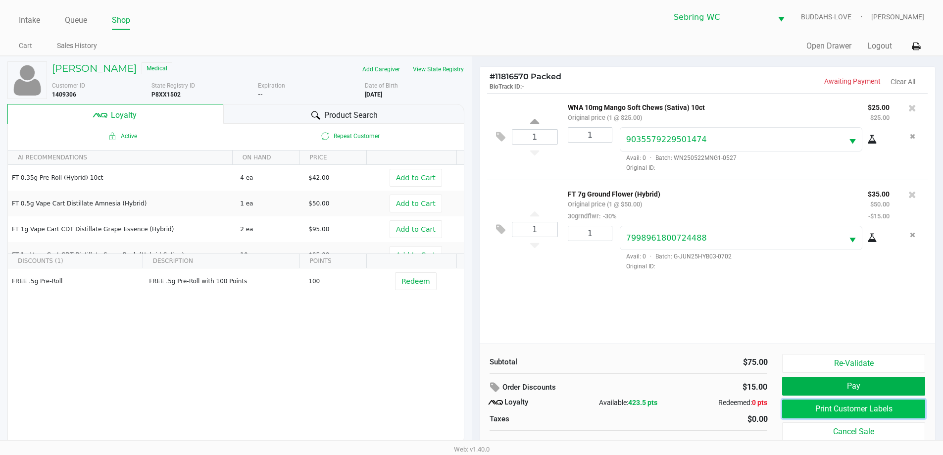
click at [795, 408] on button "Print Customer Labels" at bounding box center [853, 409] width 143 height 19
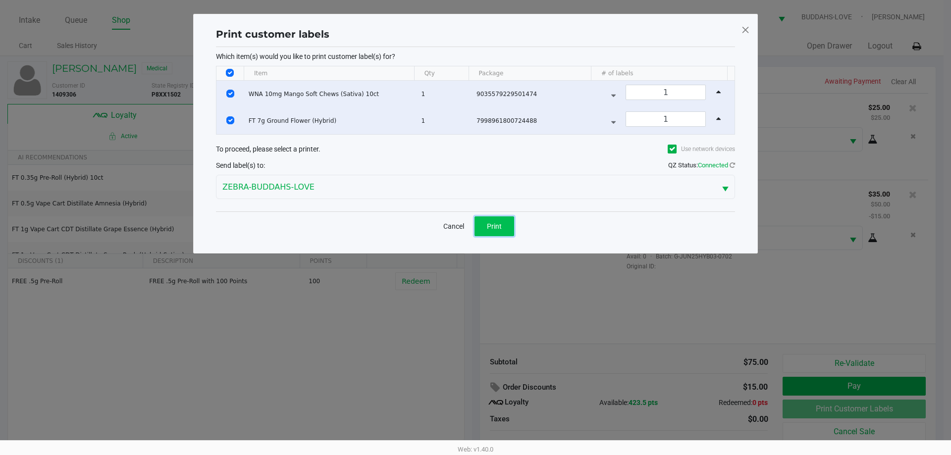
click at [493, 229] on span "Print" at bounding box center [494, 226] width 15 height 8
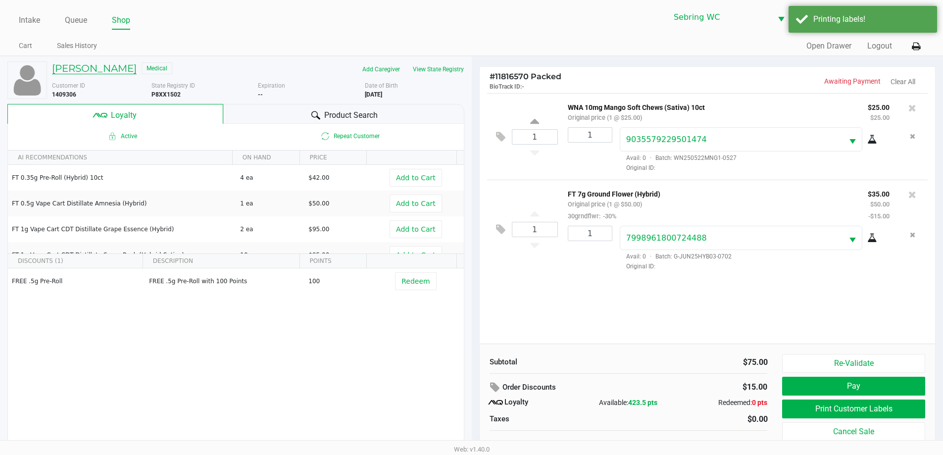
click at [106, 71] on h5 "DAVID PUGH" at bounding box center [94, 68] width 85 height 12
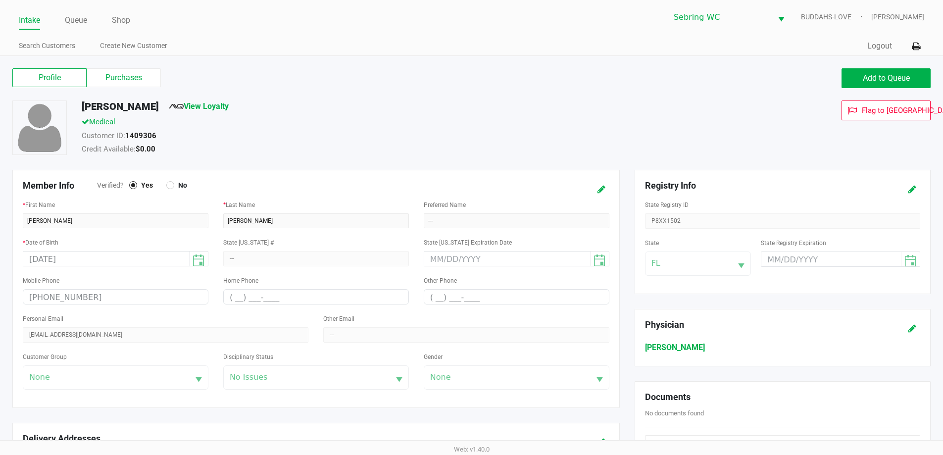
click at [124, 384] on div "Customer Group None" at bounding box center [116, 370] width 186 height 39
click at [193, 379] on div "Customer Group None" at bounding box center [116, 370] width 186 height 39
click at [199, 378] on div "Customer Group None" at bounding box center [116, 370] width 186 height 39
click at [599, 190] on icon at bounding box center [602, 189] width 8 height 7
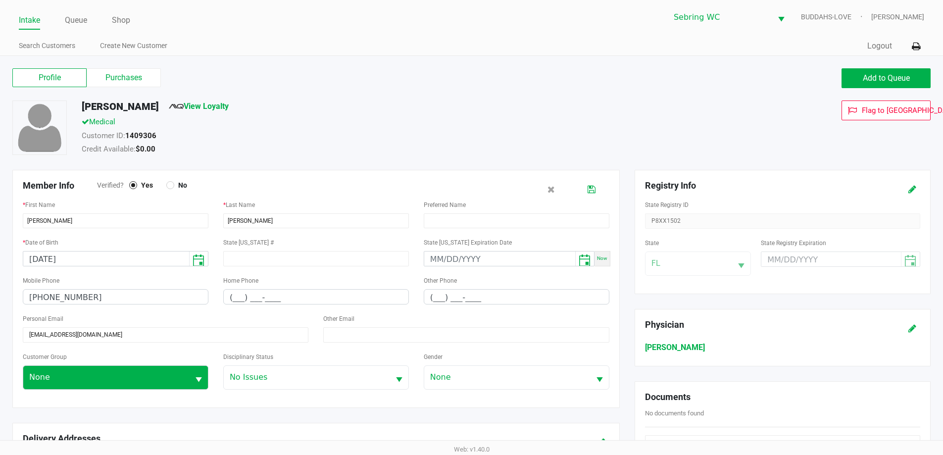
click at [205, 378] on button "Select" at bounding box center [198, 377] width 19 height 23
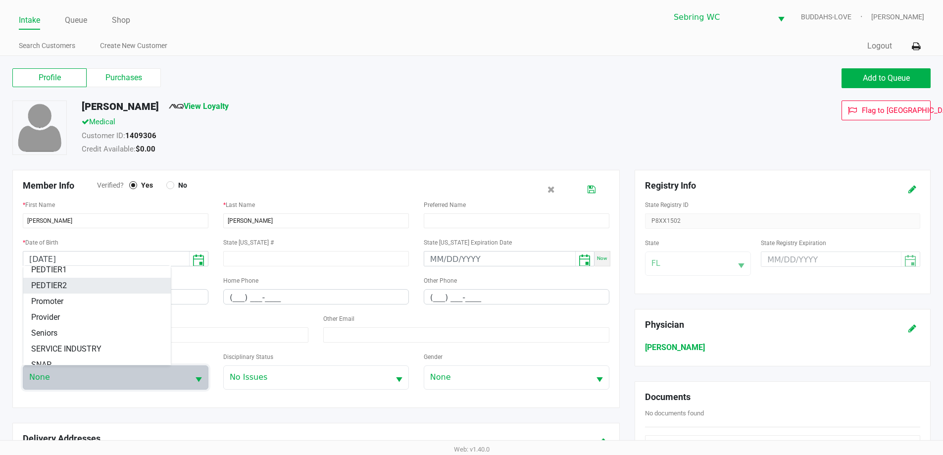
scroll to position [139, 0]
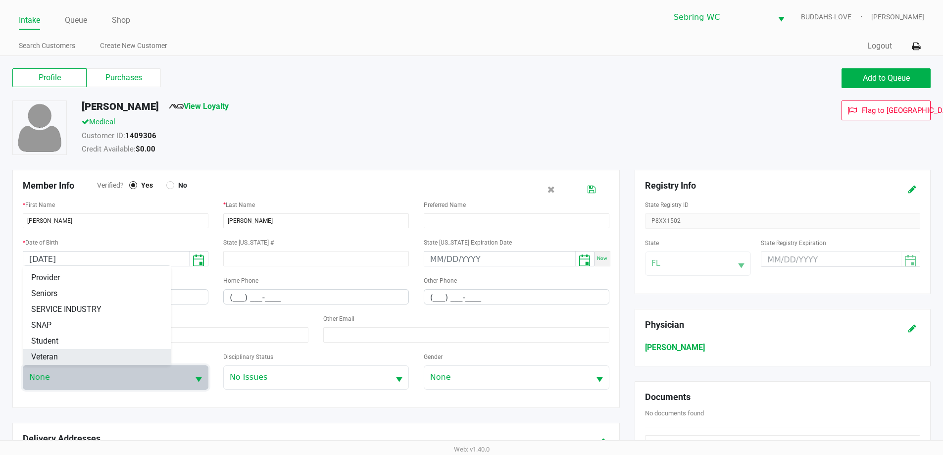
click at [74, 360] on li "Veteran" at bounding box center [97, 357] width 148 height 16
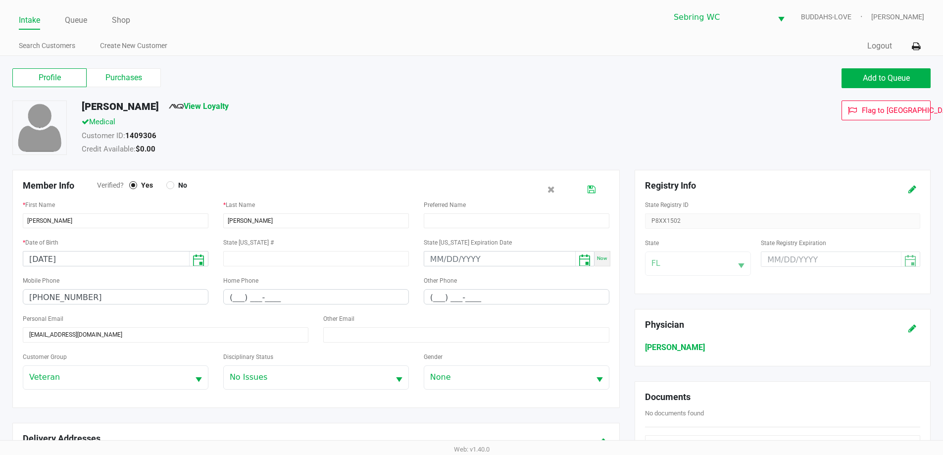
click at [592, 193] on icon at bounding box center [592, 189] width 8 height 7
click at [32, 25] on link "Intake" at bounding box center [29, 20] width 21 height 14
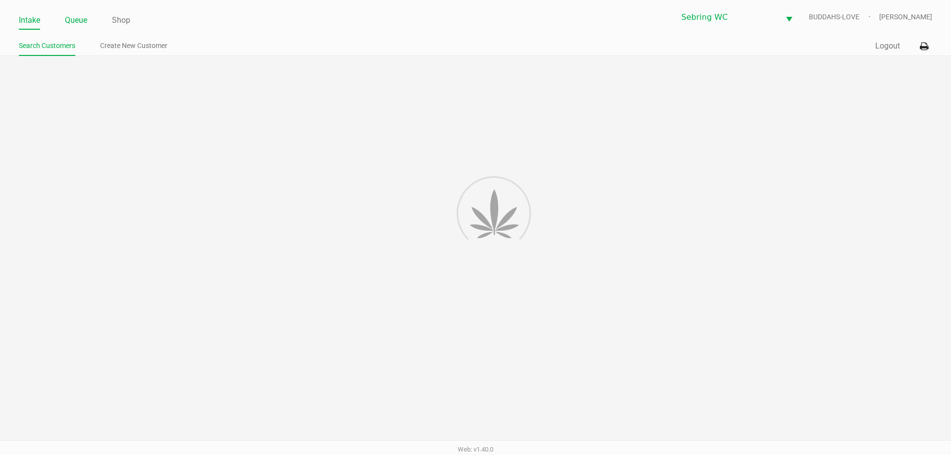
click at [71, 21] on link "Queue" at bounding box center [76, 20] width 22 height 14
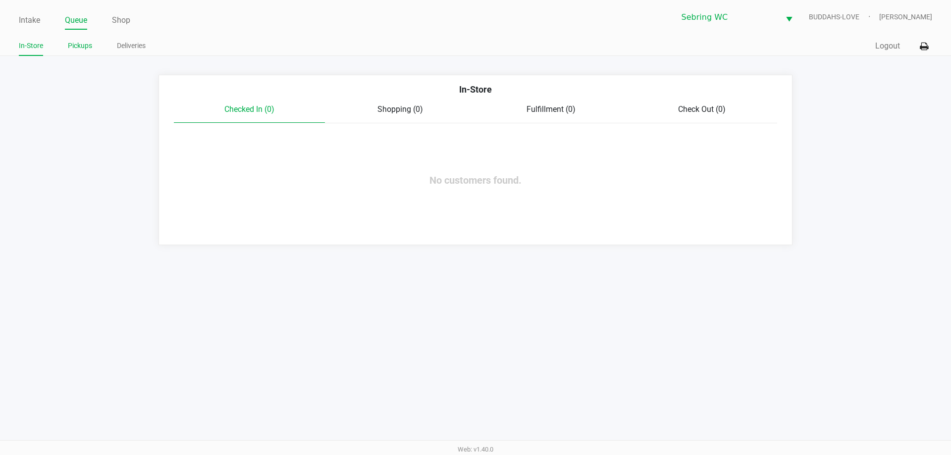
click at [77, 49] on link "Pickups" at bounding box center [80, 46] width 24 height 12
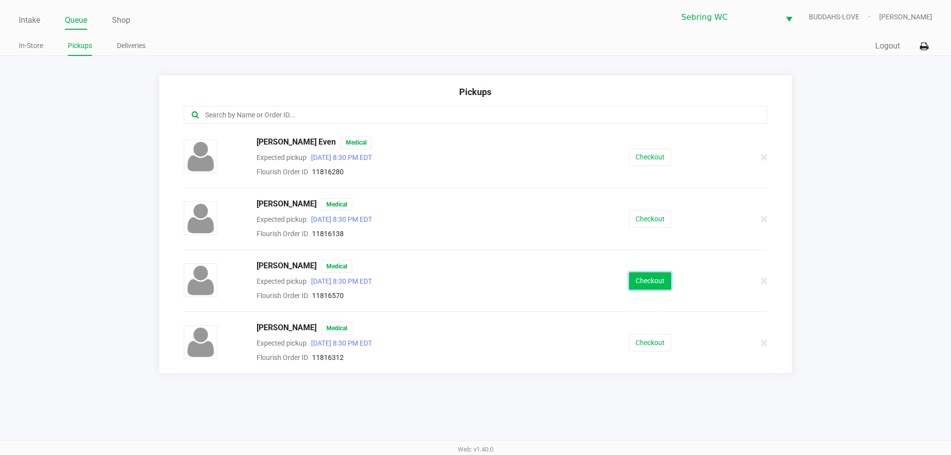
click at [670, 275] on button "Checkout" at bounding box center [650, 280] width 42 height 17
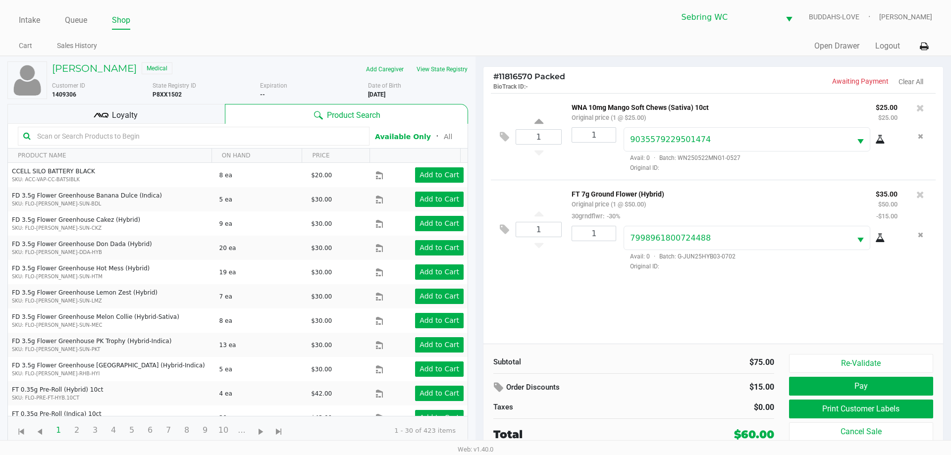
click at [166, 107] on div "Loyalty" at bounding box center [115, 114] width 217 height 20
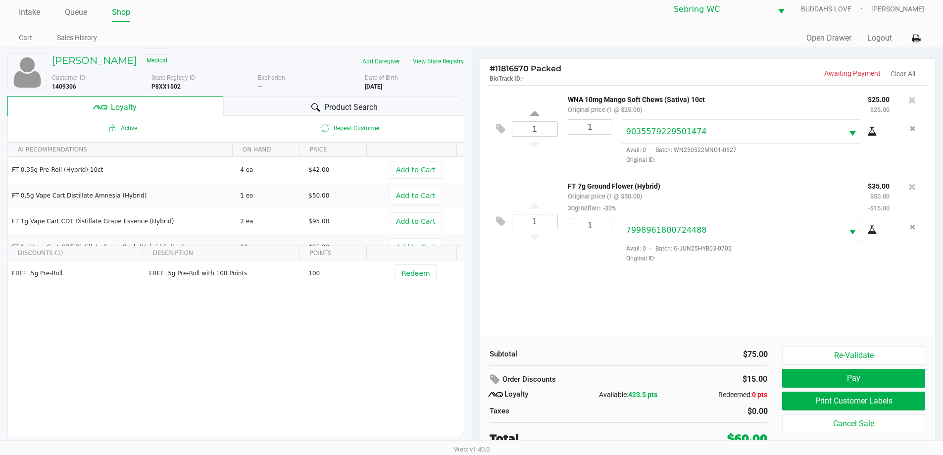
scroll to position [10, 0]
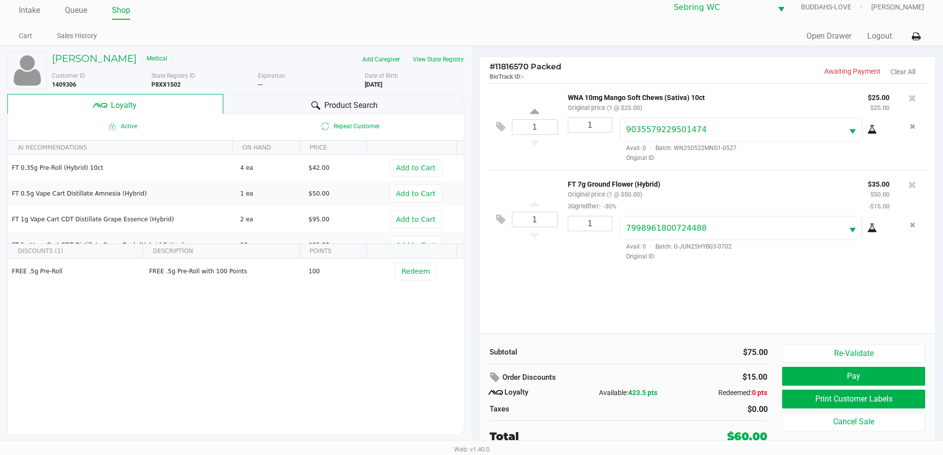
drag, startPoint x: 174, startPoint y: 88, endPoint x: 149, endPoint y: 84, distance: 25.5
click at [149, 84] on div "Customer ID 1409306 State Registry ID P8XX1502 Expiration -- Date of Birth 8/02…" at bounding box center [258, 80] width 427 height 18
click at [151, 84] on div "Customer ID 1409306" at bounding box center [98, 80] width 107 height 18
drag, startPoint x: 151, startPoint y: 84, endPoint x: 162, endPoint y: 84, distance: 11.4
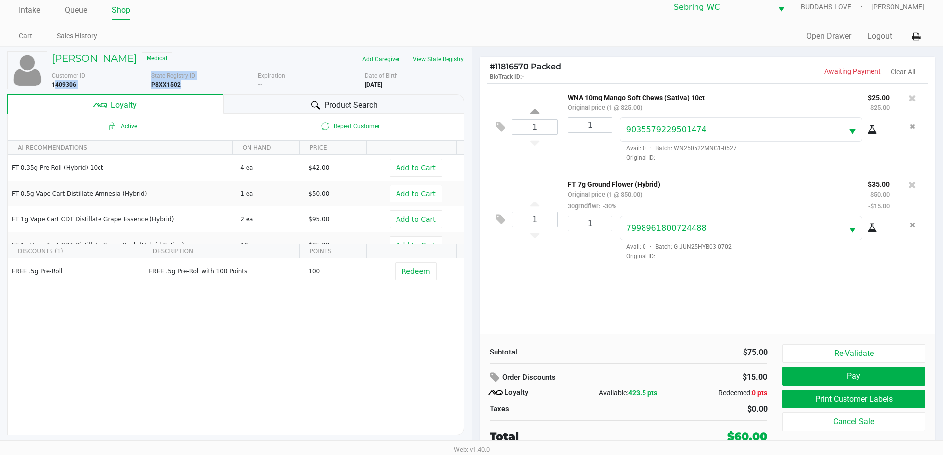
click at [162, 84] on div "Customer ID 1409306 State Registry ID P8XX1502 Expiration -- Date of Birth 8/02…" at bounding box center [258, 80] width 427 height 18
click at [163, 84] on b "P8XX1502" at bounding box center [166, 84] width 29 height 7
click at [810, 373] on button "Pay" at bounding box center [853, 376] width 143 height 19
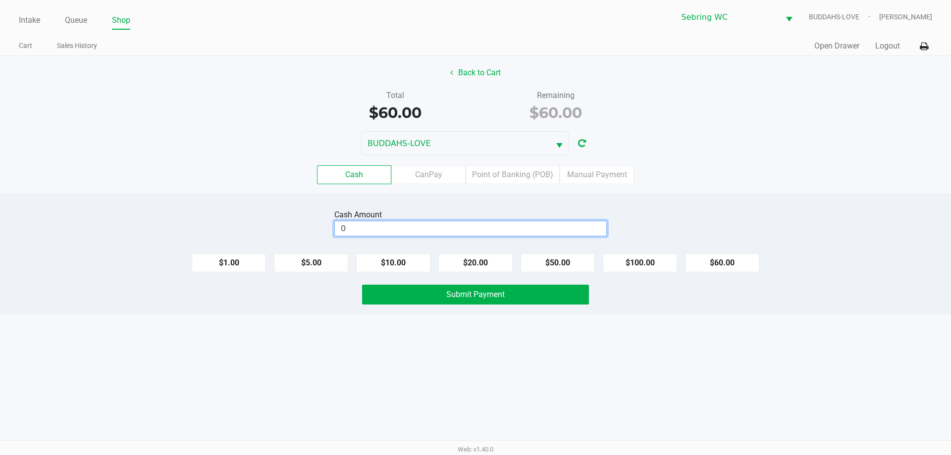
click at [489, 227] on input "0" at bounding box center [470, 228] width 271 height 14
type input "$60.00"
click at [503, 300] on button "Submit Payment" at bounding box center [475, 295] width 227 height 20
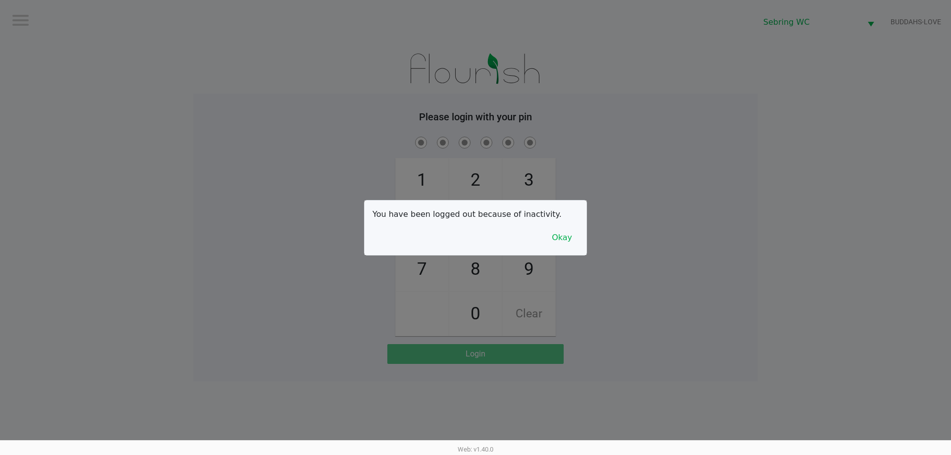
drag, startPoint x: 250, startPoint y: 182, endPoint x: 480, endPoint y: 241, distance: 237.6
click at [255, 184] on div at bounding box center [475, 227] width 951 height 455
click at [567, 238] on button "Okay" at bounding box center [561, 237] width 33 height 19
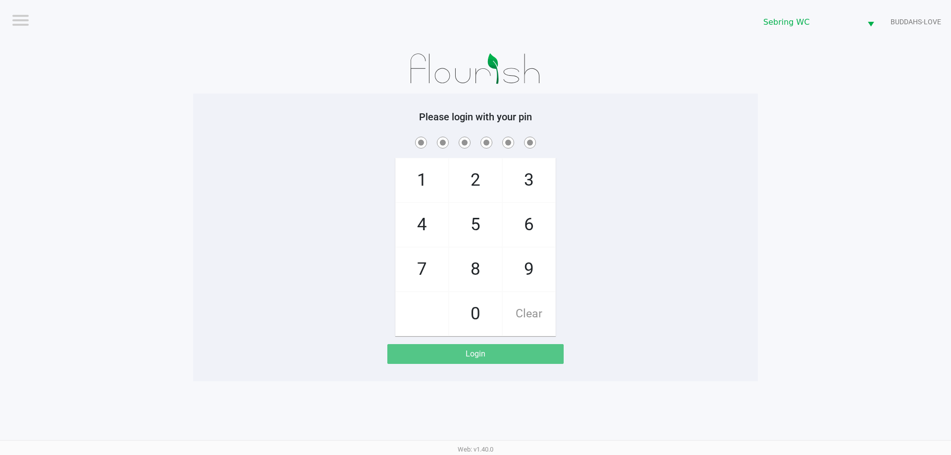
click at [370, 198] on div "1 4 7 2 5 8 0 3 6 9 Clear" at bounding box center [475, 236] width 564 height 202
checkbox input "true"
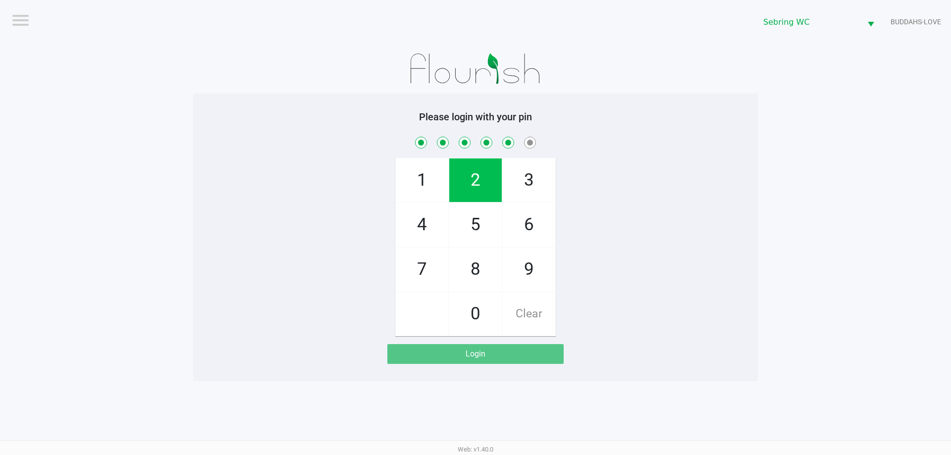
checkbox input "true"
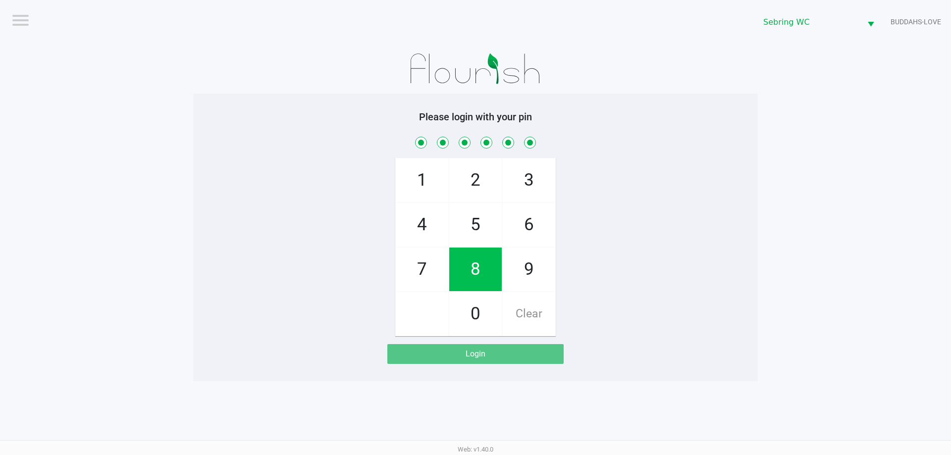
checkbox input "true"
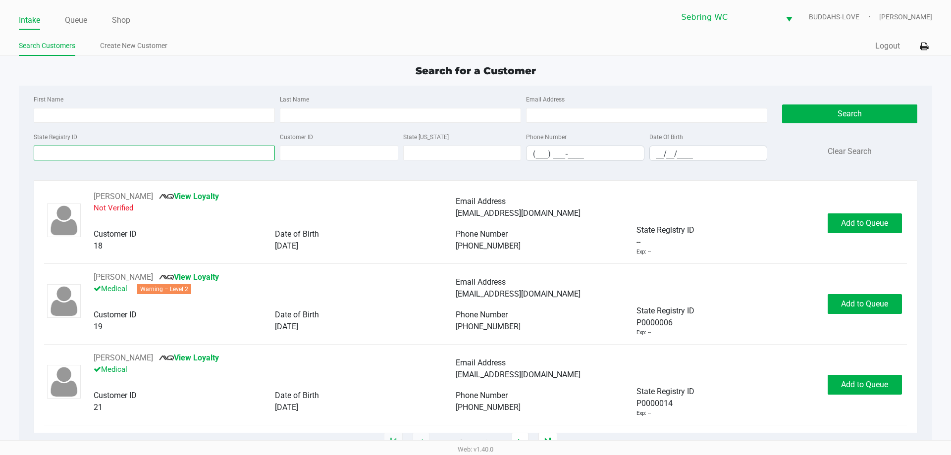
click at [240, 153] on input "State Registry ID" at bounding box center [154, 153] width 241 height 15
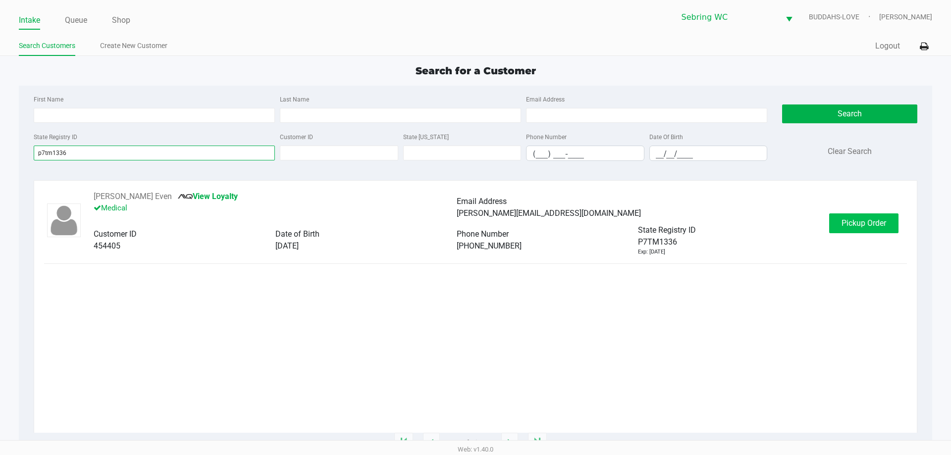
type input "p7tm1336"
click at [874, 224] on span "Pickup Order" at bounding box center [863, 222] width 45 height 9
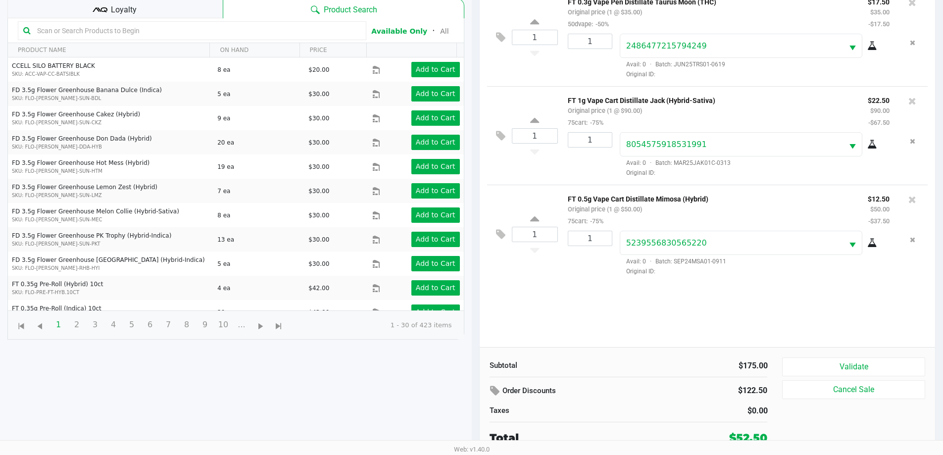
scroll to position [107, 0]
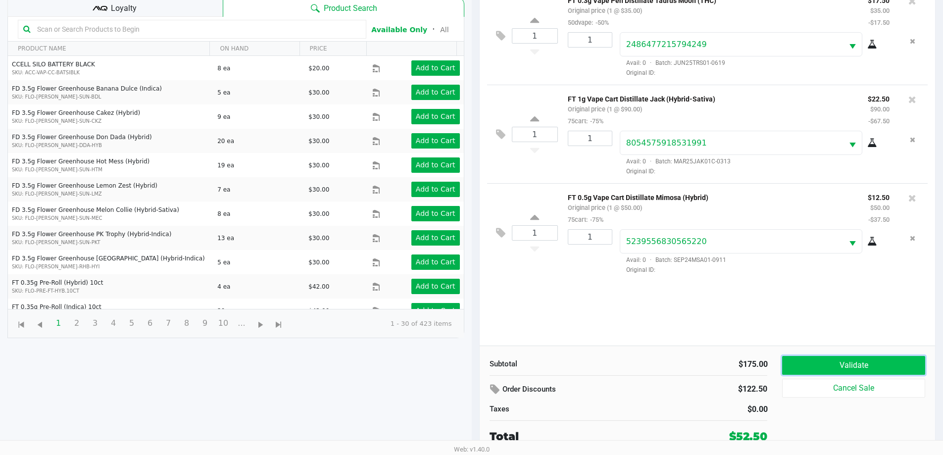
click at [792, 356] on button "Validate" at bounding box center [853, 365] width 143 height 19
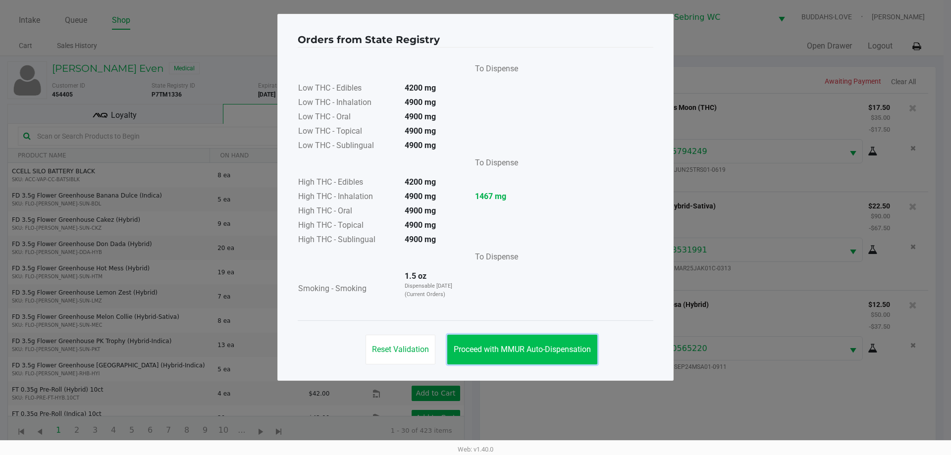
click at [557, 348] on span "Proceed with MMUR Auto-Dispensation" at bounding box center [522, 349] width 137 height 9
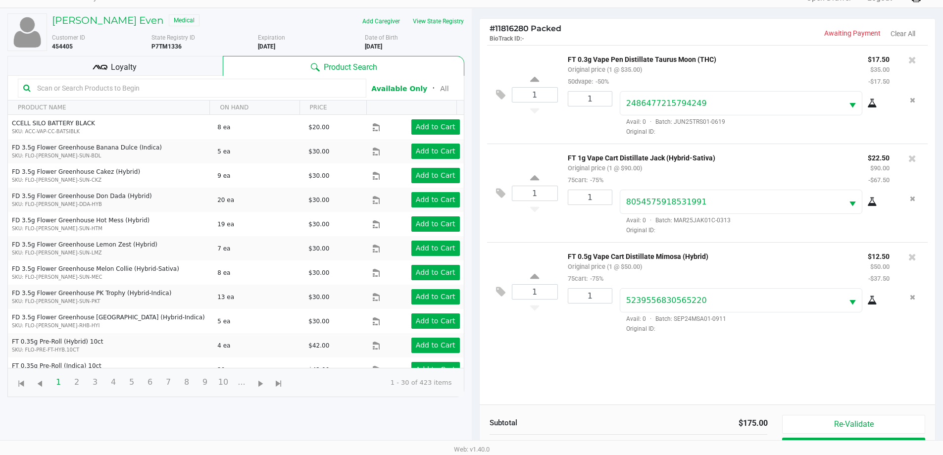
scroll to position [107, 0]
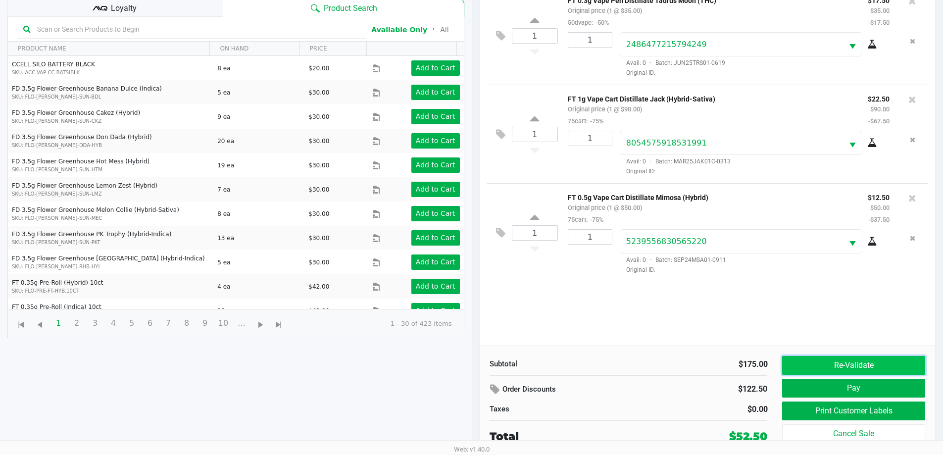
click at [802, 361] on button "Re-Validate" at bounding box center [853, 365] width 143 height 19
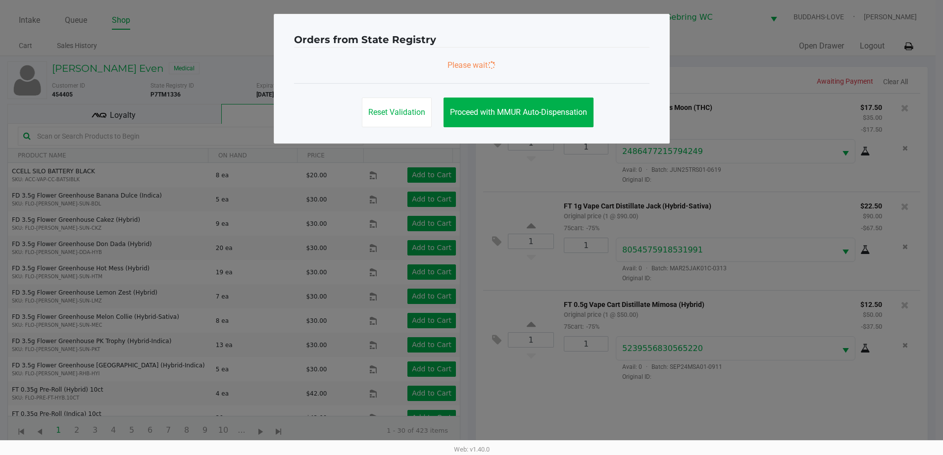
scroll to position [0, 0]
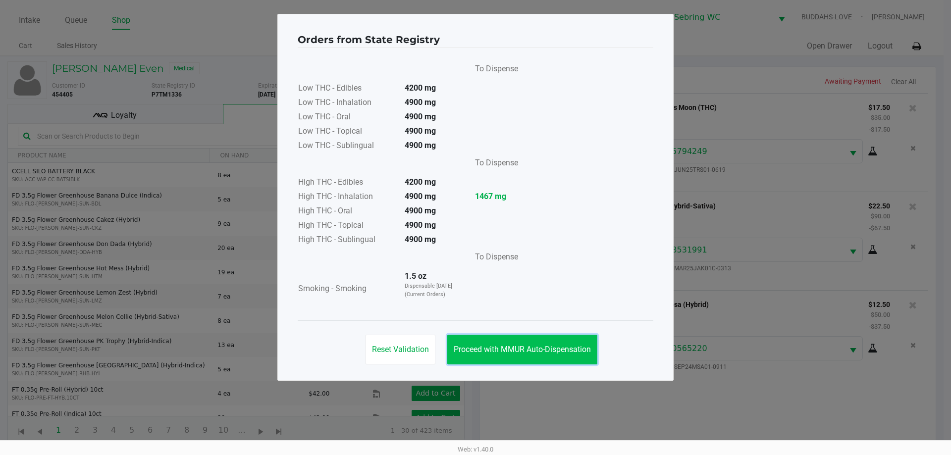
click at [532, 356] on button "Proceed with MMUR Auto-Dispensation" at bounding box center [522, 350] width 150 height 30
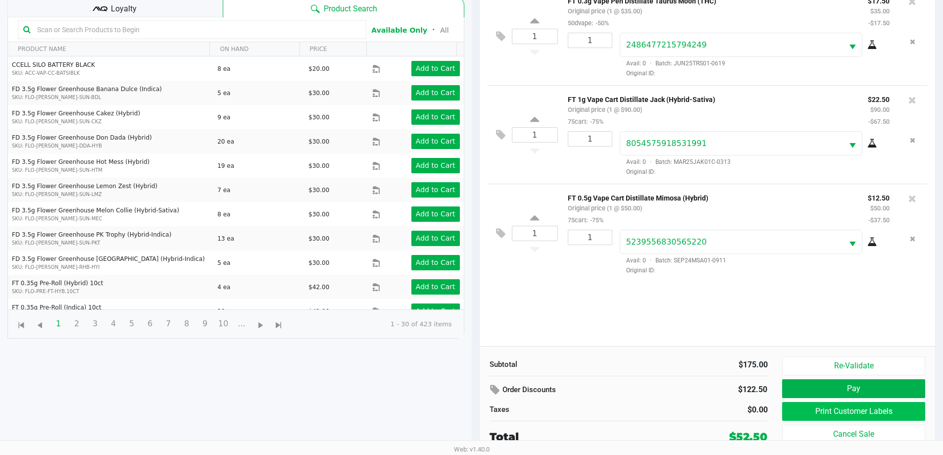
scroll to position [107, 0]
click at [844, 411] on button "Print Customer Labels" at bounding box center [853, 411] width 143 height 19
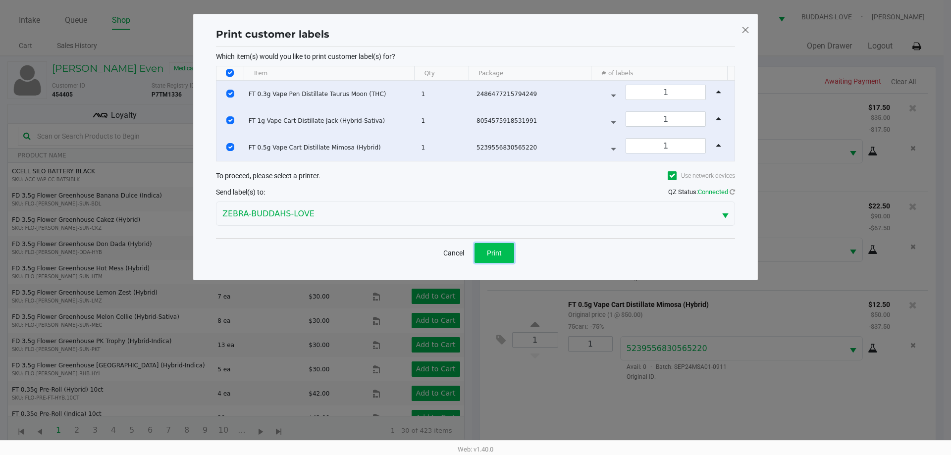
click at [498, 254] on span "Print" at bounding box center [494, 253] width 15 height 8
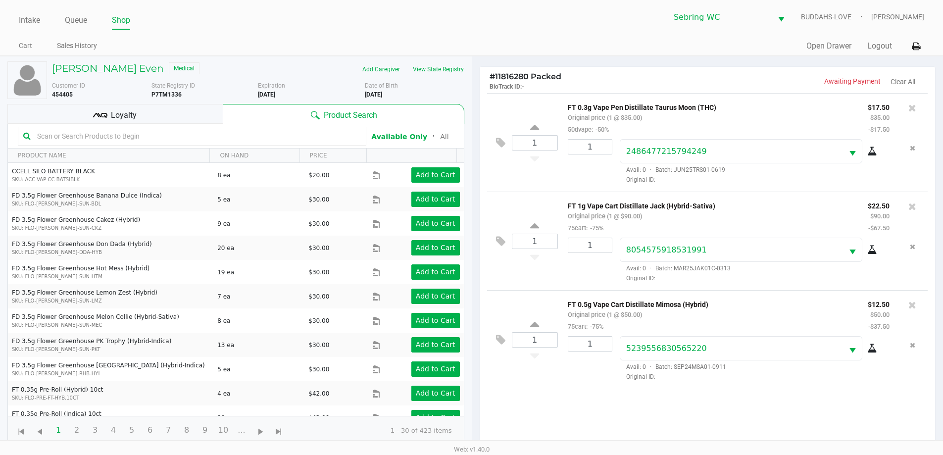
click at [653, 69] on div "# 11816280 Packed BioTrack ID: - Awaiting Payment Clear All" at bounding box center [708, 80] width 456 height 26
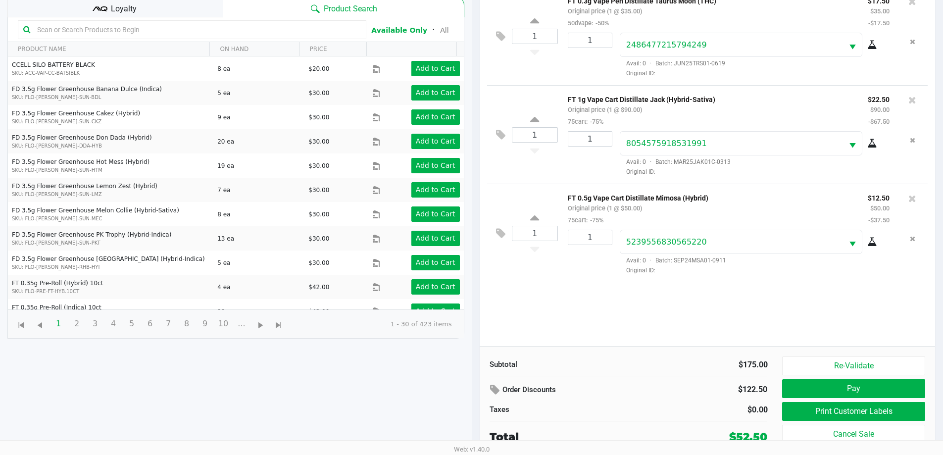
scroll to position [107, 0]
click at [853, 389] on button "Pay" at bounding box center [853, 388] width 143 height 19
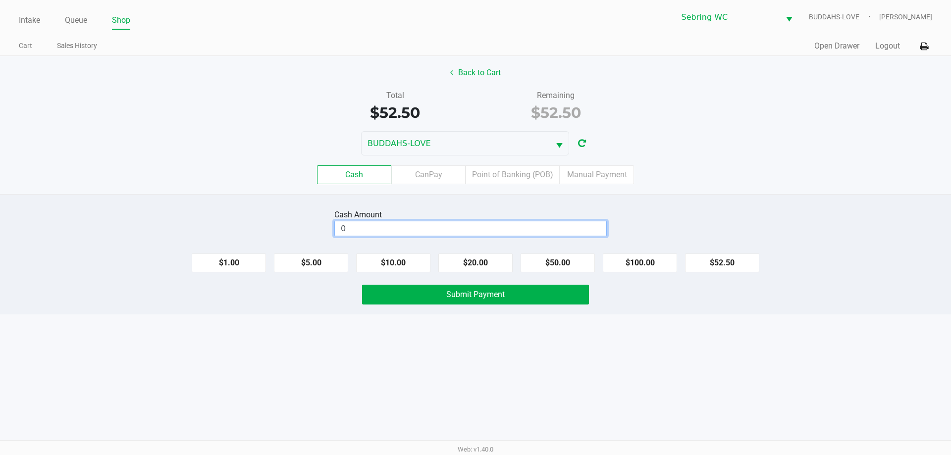
click at [394, 226] on input "0" at bounding box center [470, 228] width 271 height 14
type input "$53.00"
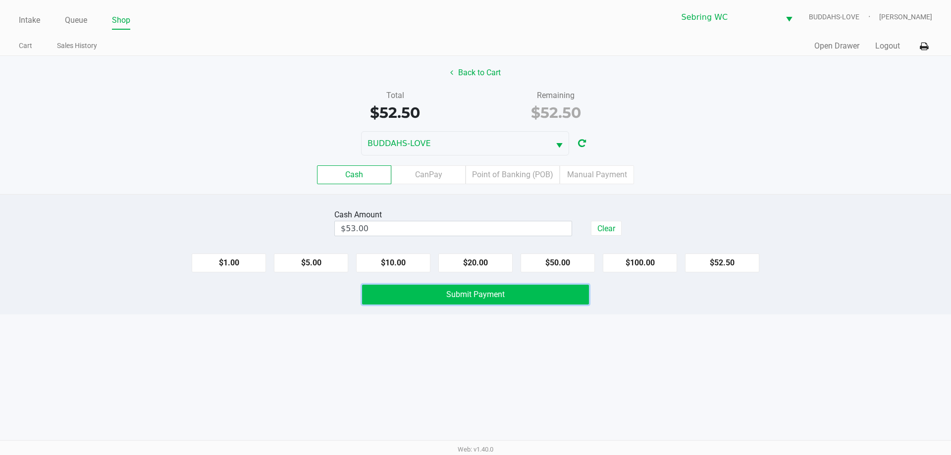
click at [403, 292] on button "Submit Payment" at bounding box center [475, 295] width 227 height 20
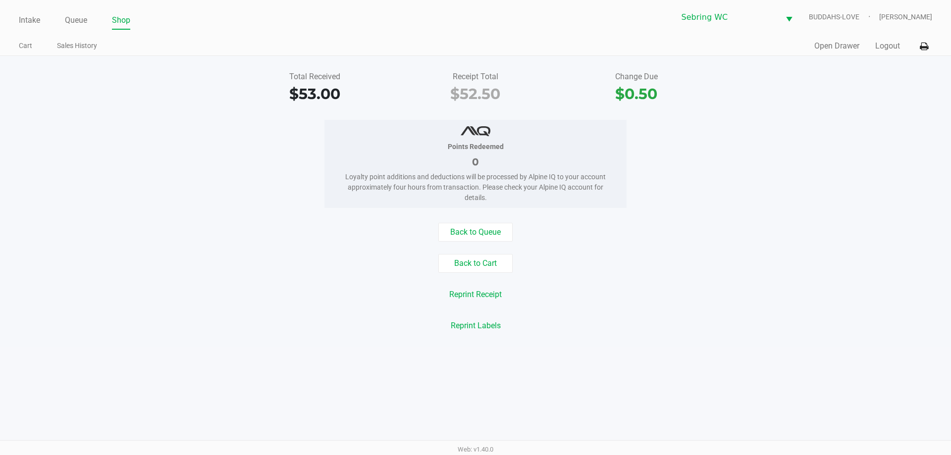
click at [255, 188] on div "Points Redeemed 0 Loyalty point additions and deductions will be processed by A…" at bounding box center [475, 164] width 965 height 88
